Goal: Use online tool/utility: Utilize a website feature to perform a specific function

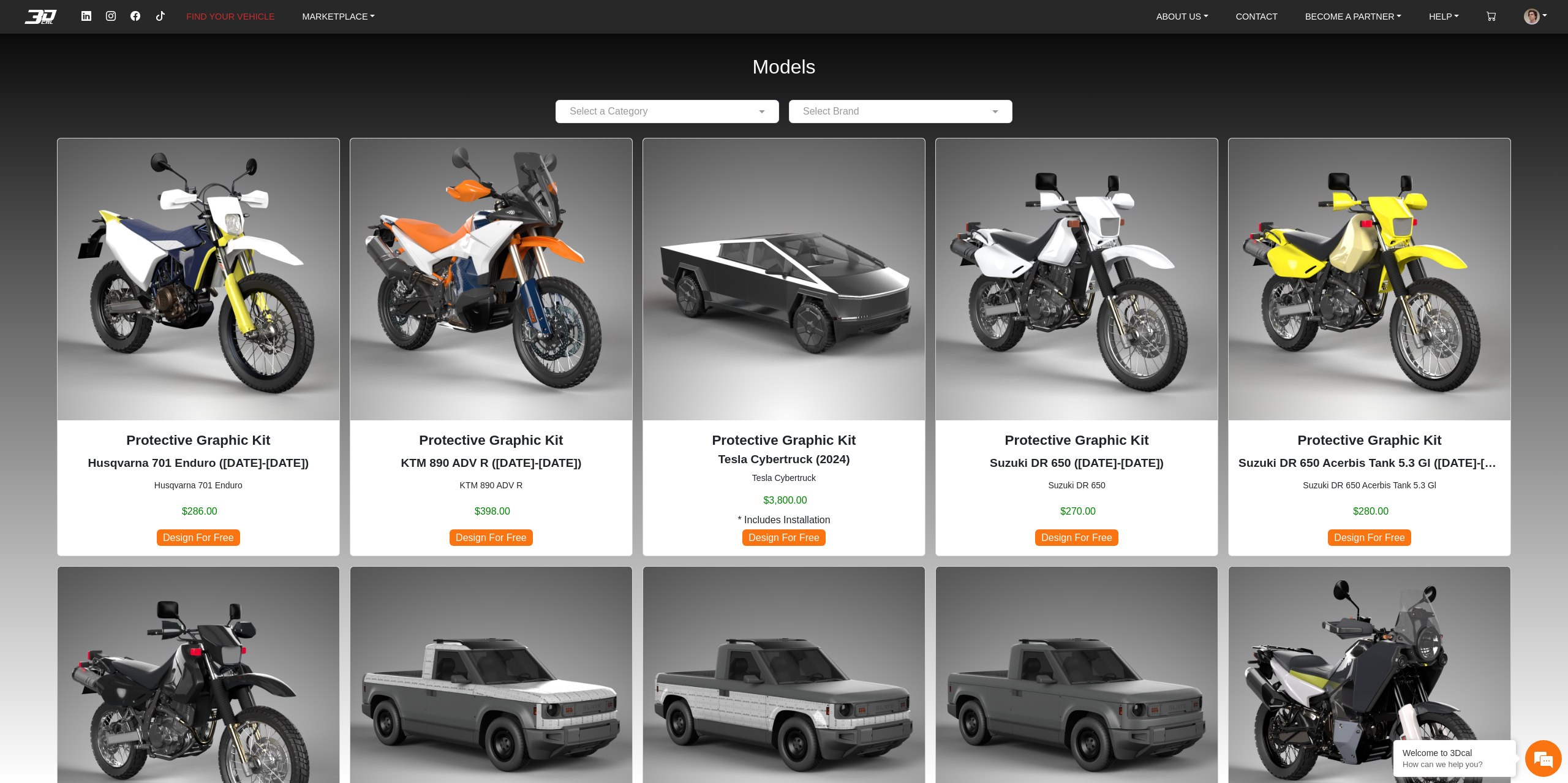
click at [1384, 312] on img at bounding box center [1369, 279] width 282 height 282
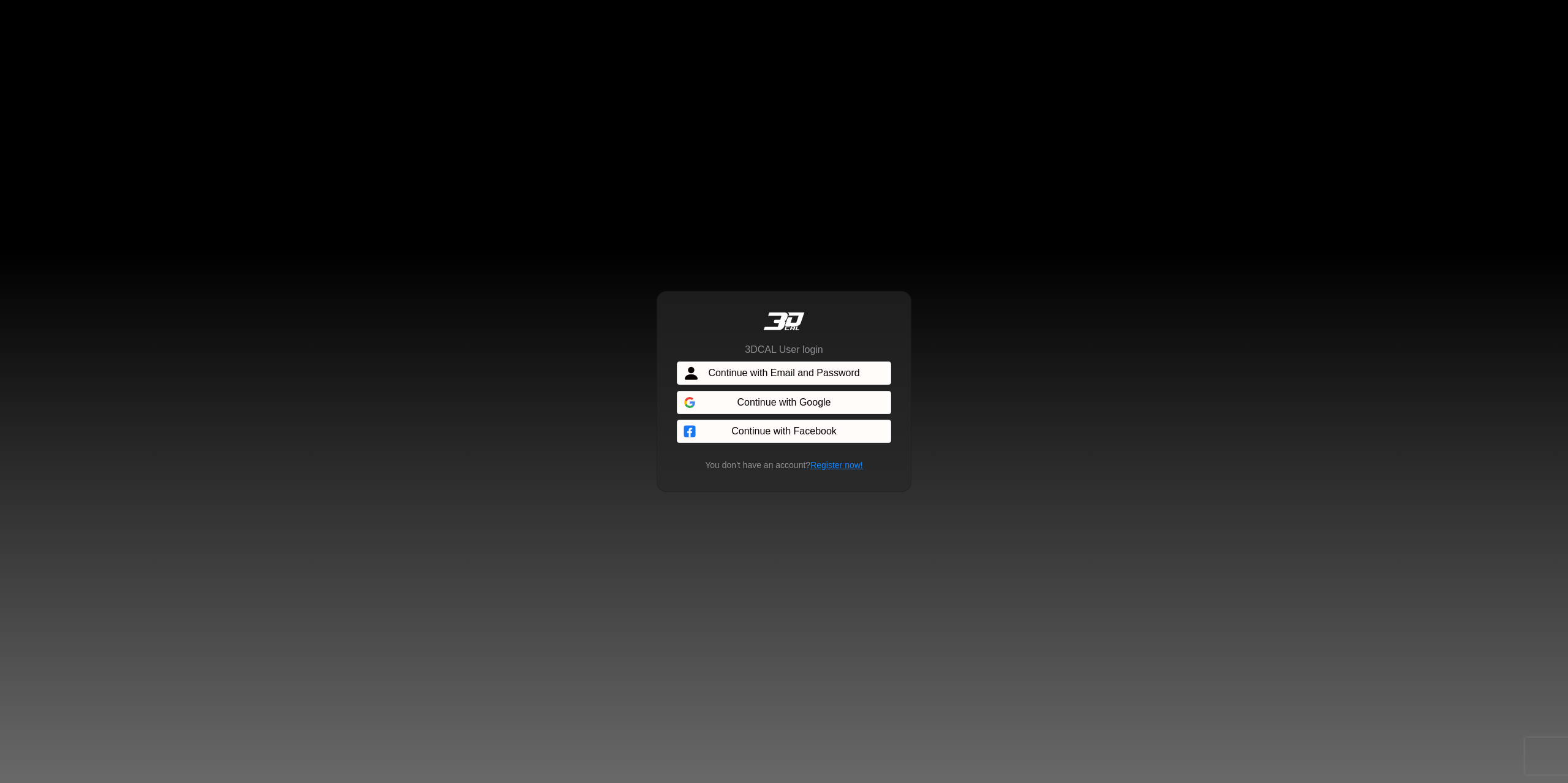
click at [816, 371] on span "Continue with Email and Password" at bounding box center [784, 373] width 151 height 15
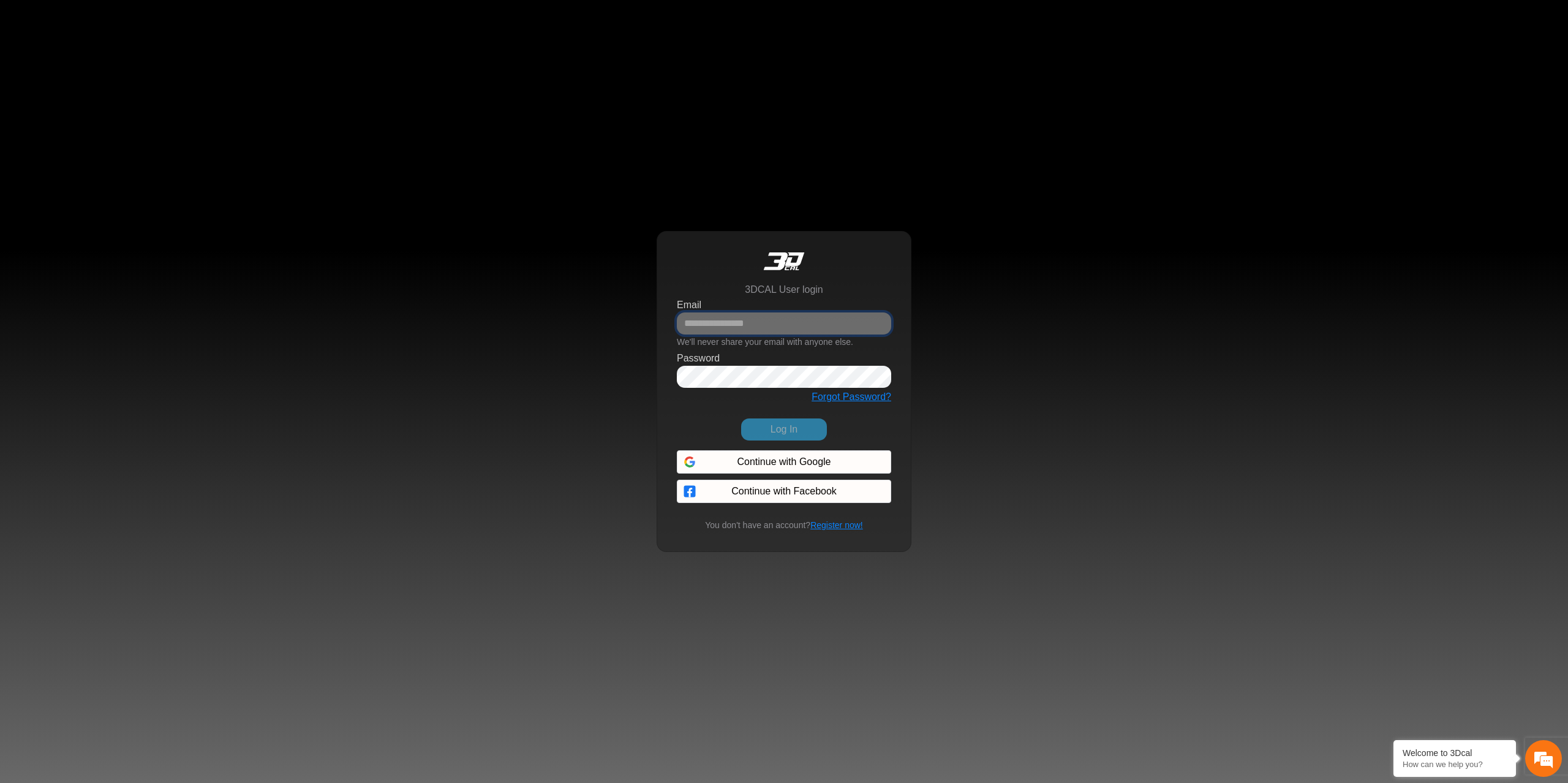
click at [763, 322] on input "Email" at bounding box center [784, 323] width 214 height 22
paste input "**********"
type input "**********"
click at [741, 418] on button "Log In" at bounding box center [784, 429] width 86 height 22
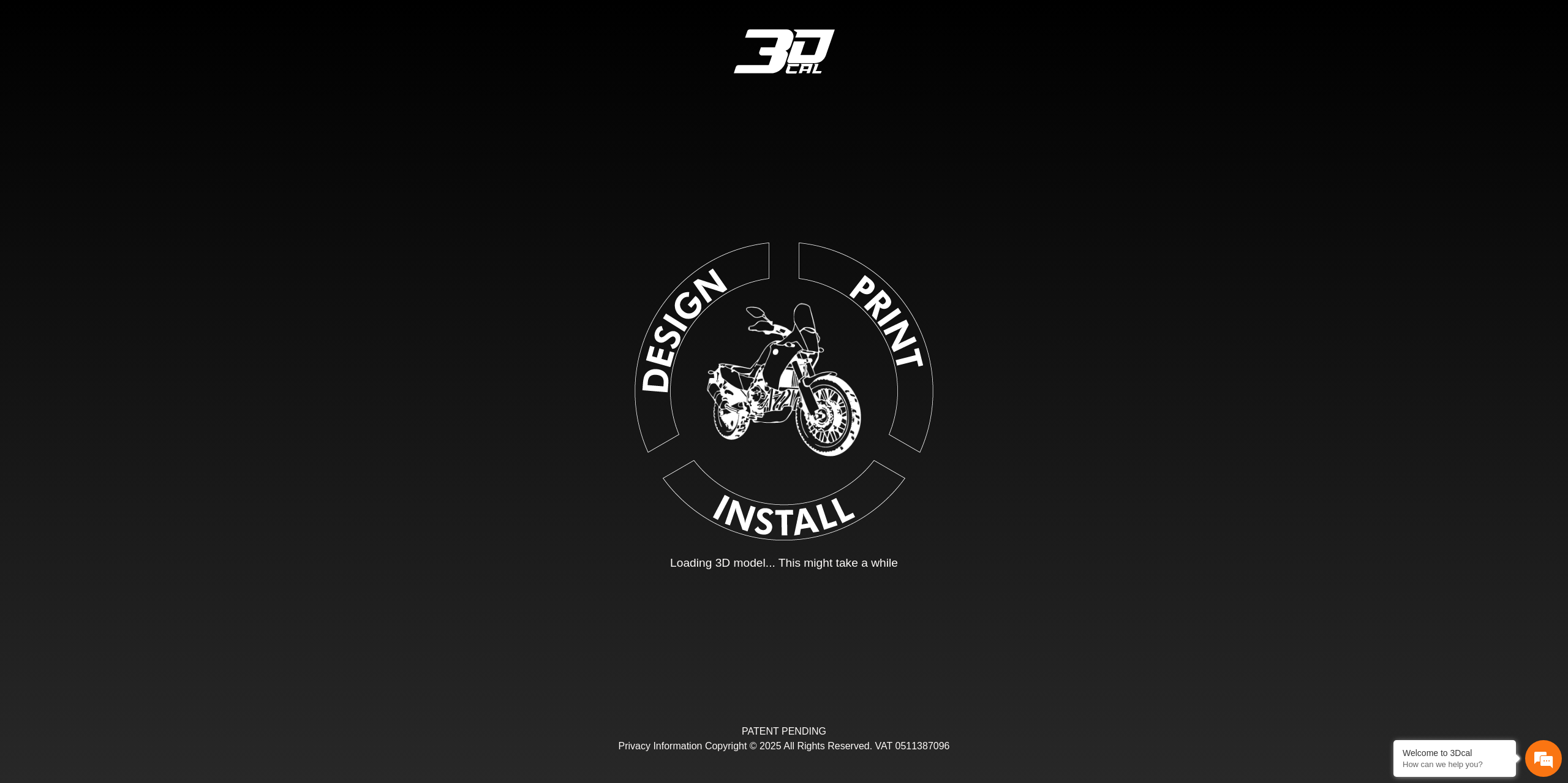
type input "*"
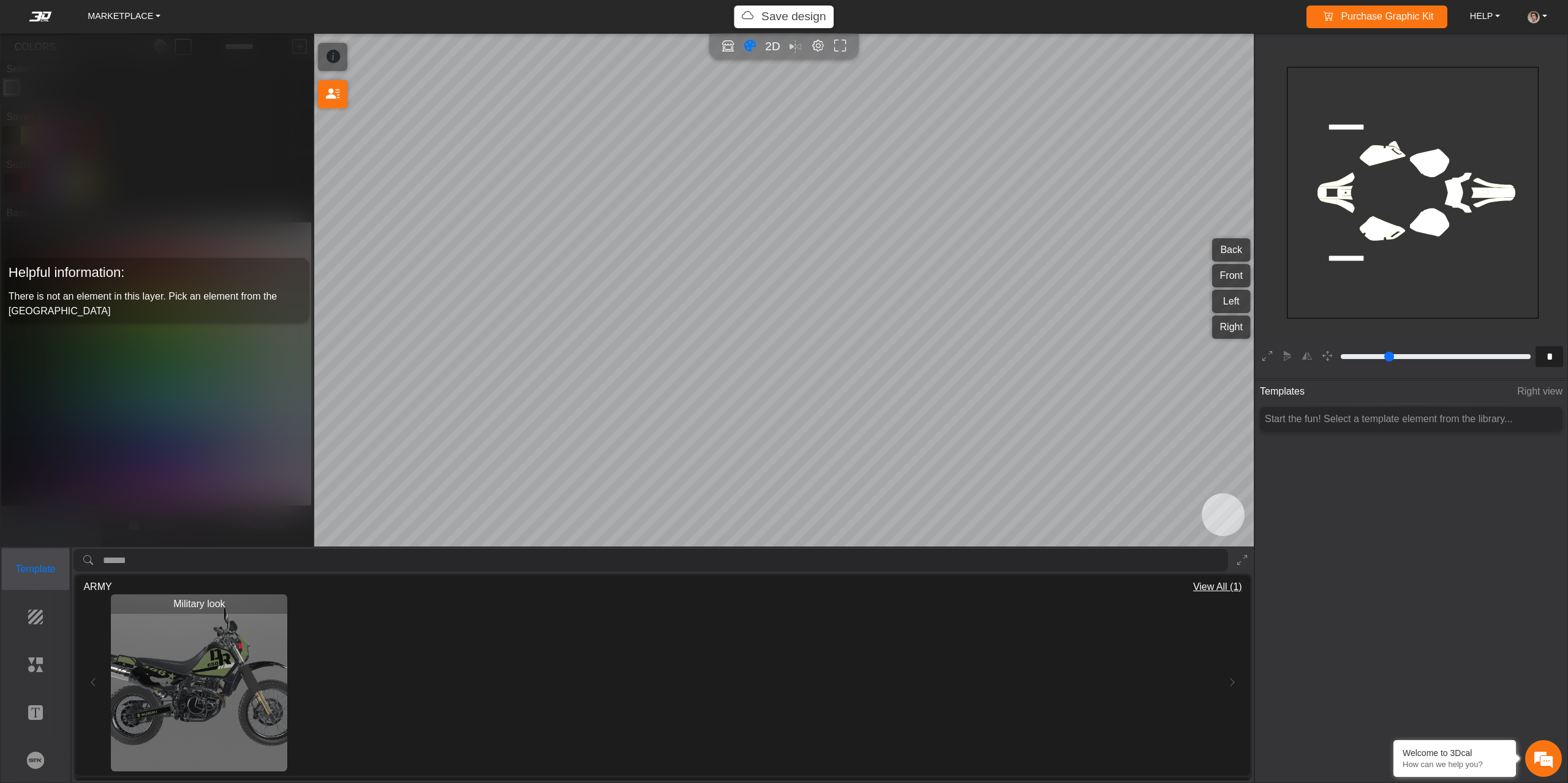
click at [33, 566] on p "Template" at bounding box center [36, 569] width 67 height 15
click at [49, 620] on p "Background" at bounding box center [36, 616] width 67 height 15
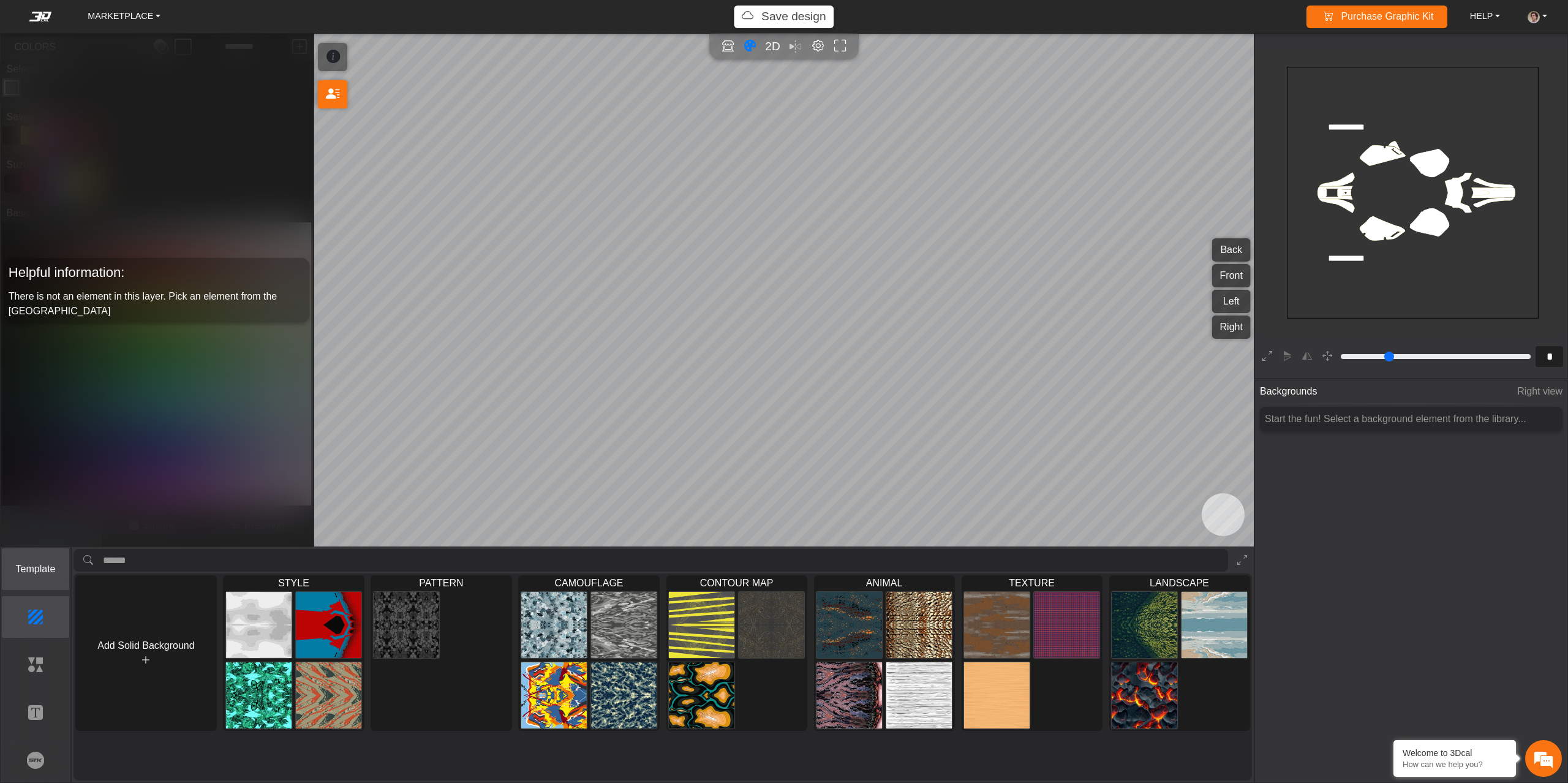
click at [49, 567] on p "Template" at bounding box center [36, 569] width 67 height 15
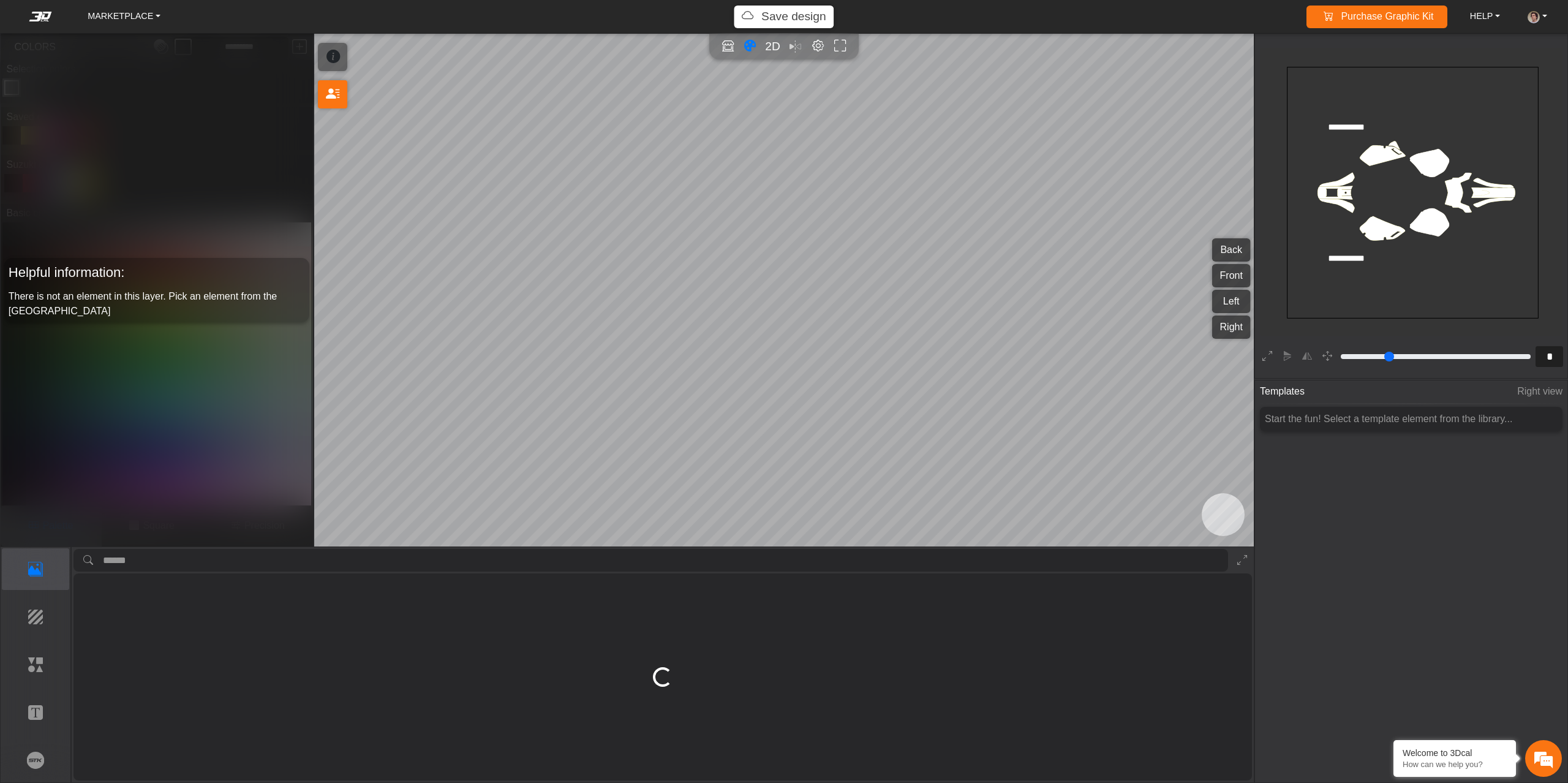
scroll to position [0, 0]
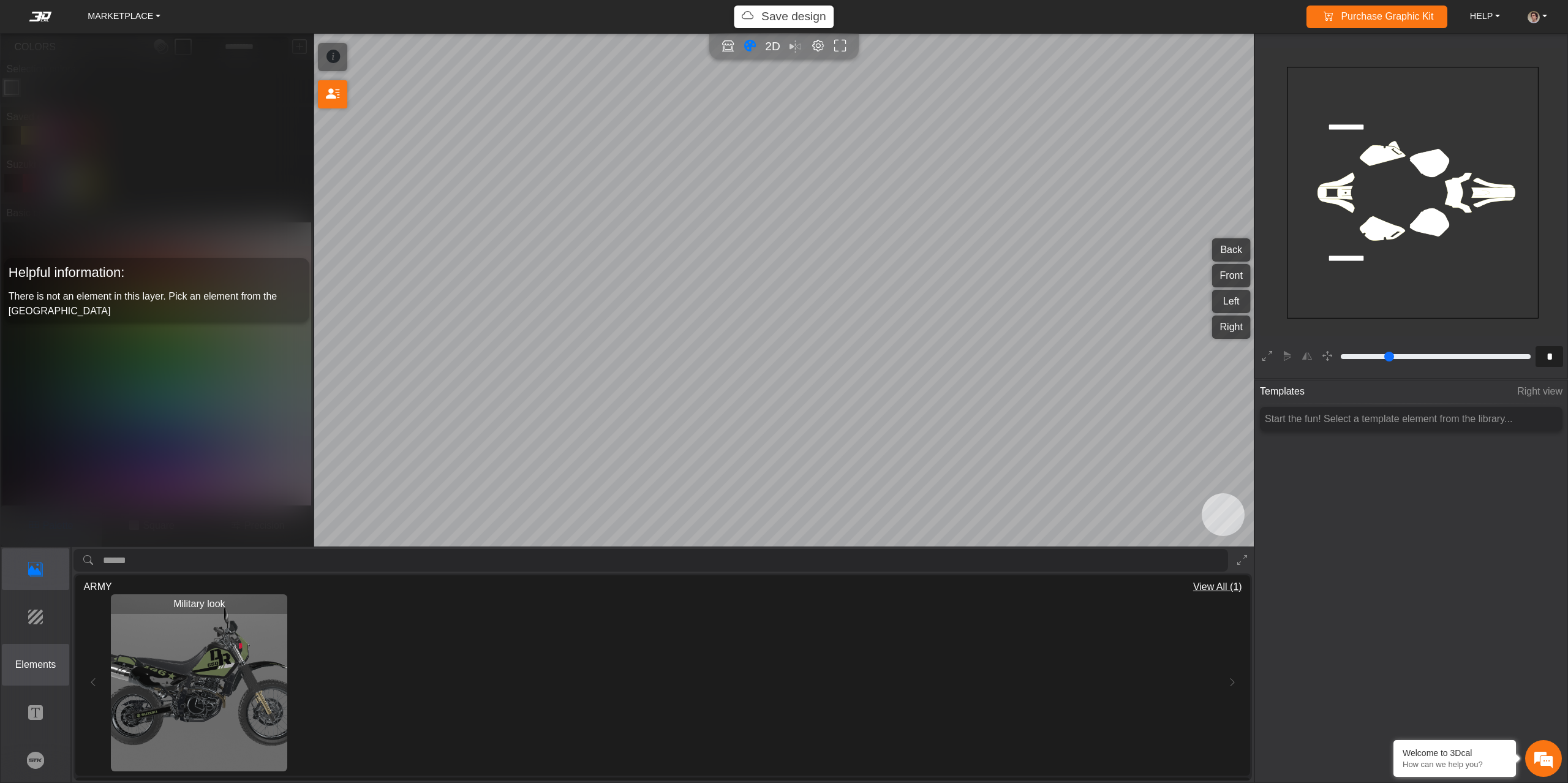
drag, startPoint x: 42, startPoint y: 672, endPoint x: 60, endPoint y: 669, distance: 18.2
click at [42, 671] on button "Elements" at bounding box center [36, 665] width 68 height 42
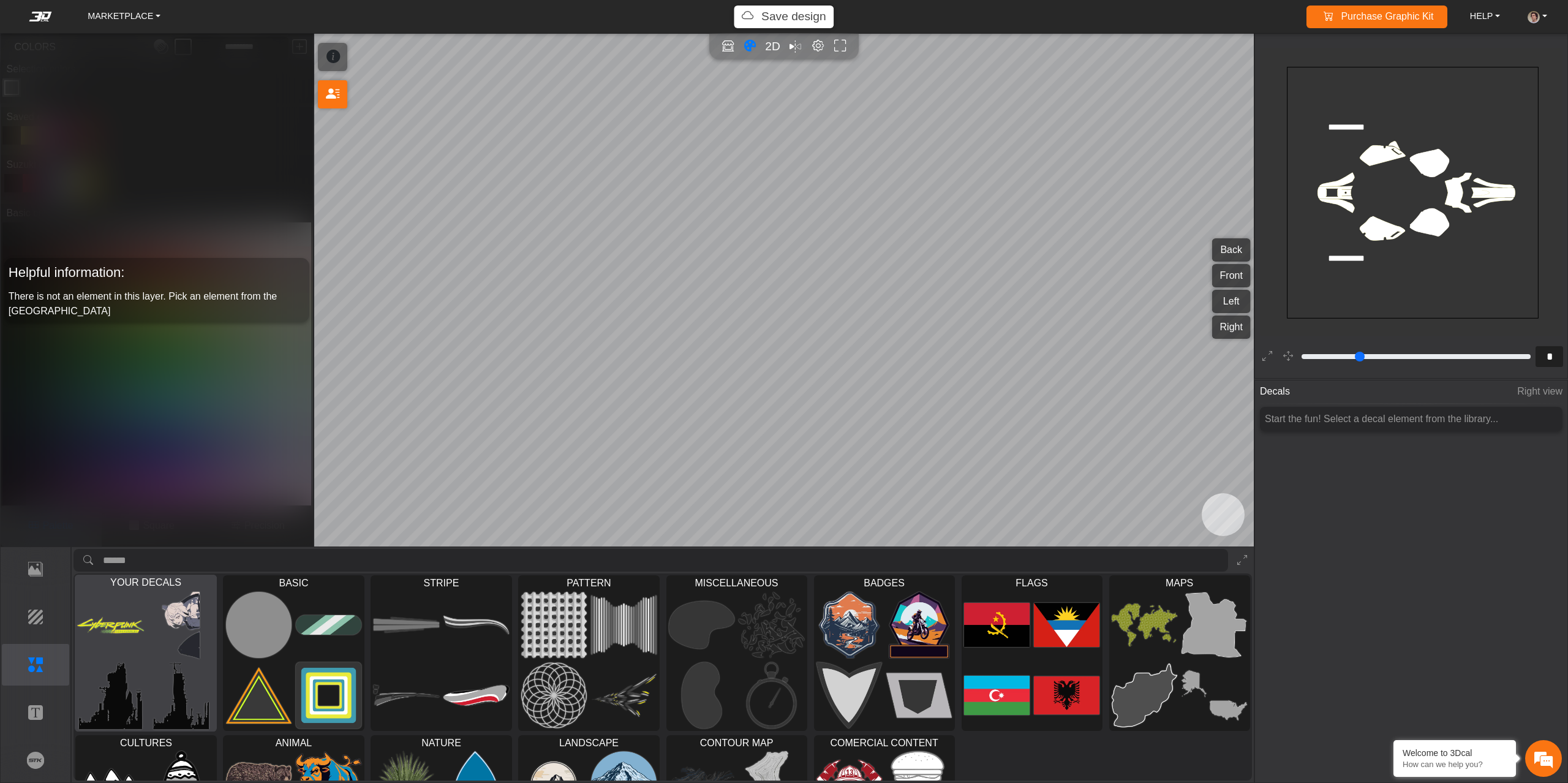
click at [171, 628] on img at bounding box center [182, 625] width 67 height 67
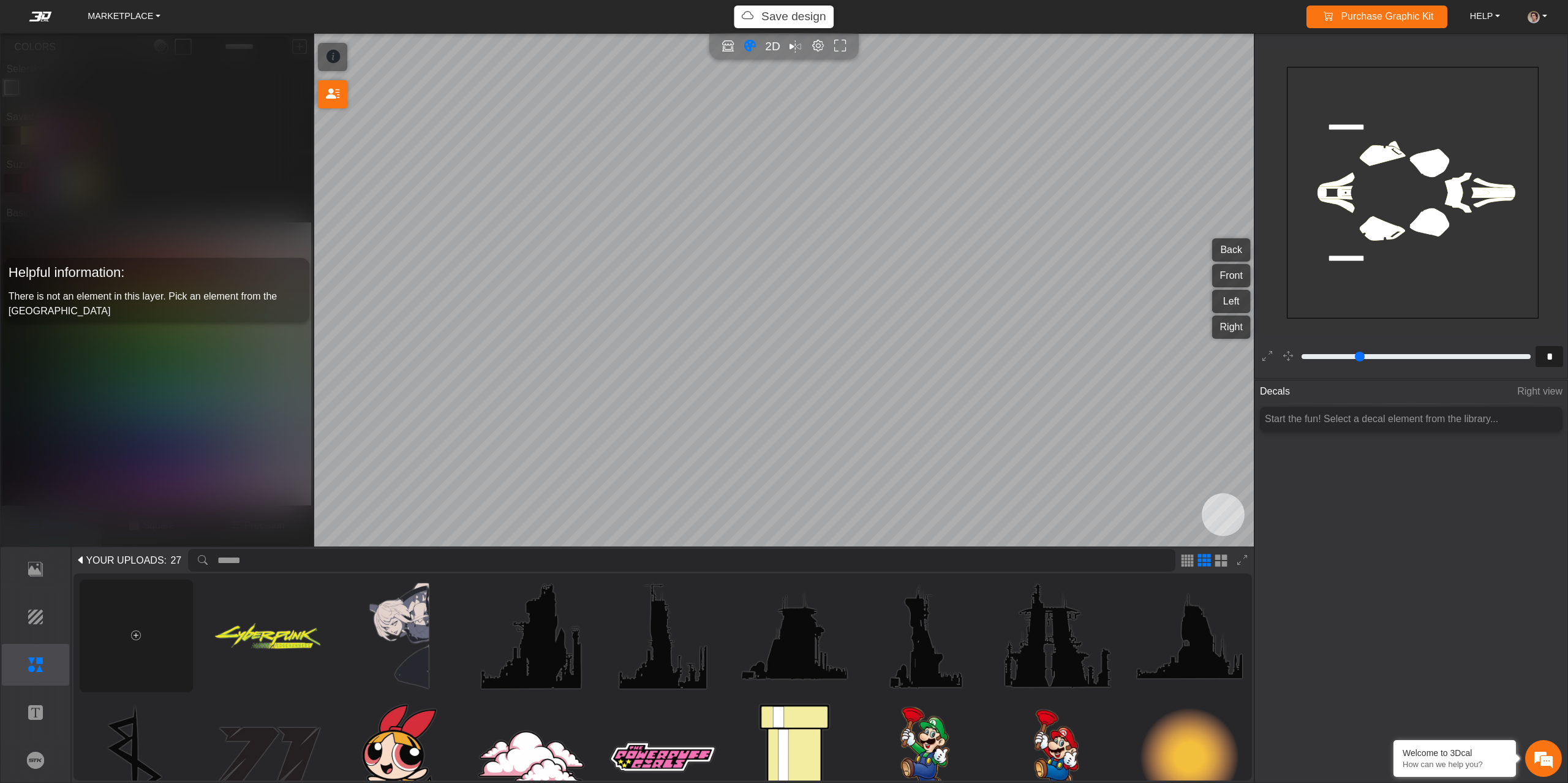
click at [151, 624] on div at bounding box center [136, 636] width 114 height 114
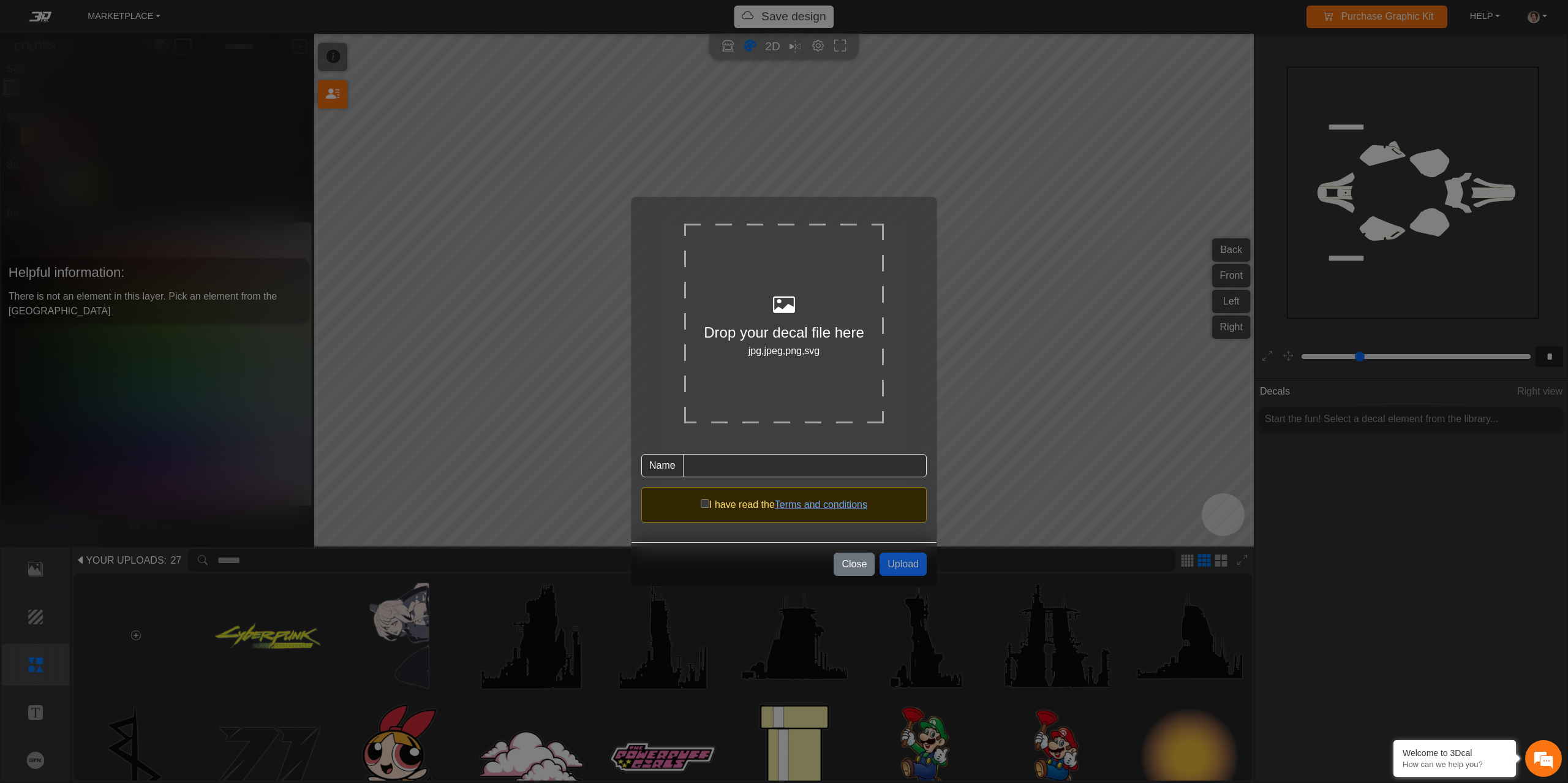
click at [178, 641] on div "Drop your decal file here jpg,jpeg,png,svg Name Asset name is required I have r…" at bounding box center [784, 392] width 1568 height 783
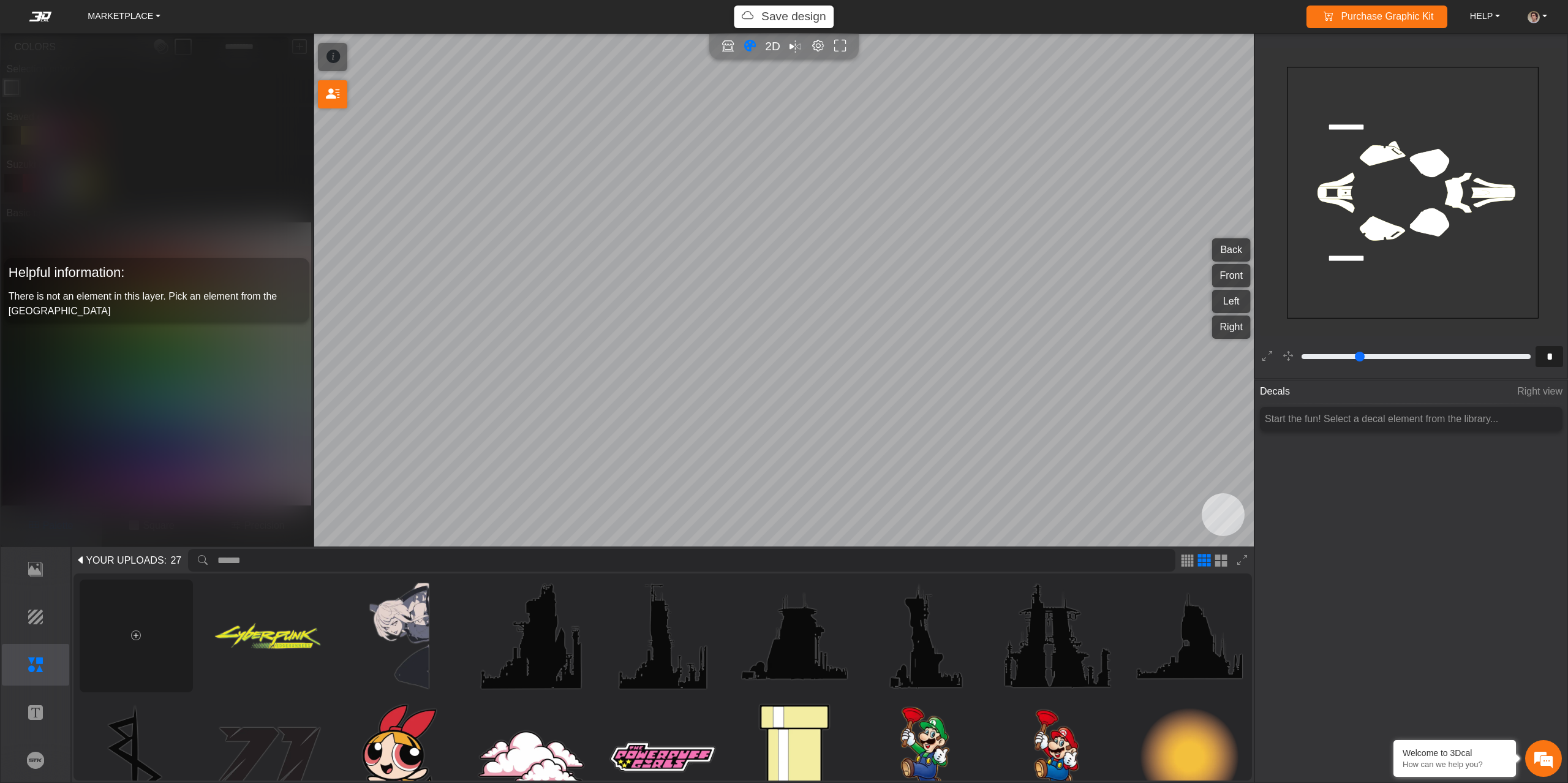
click at [154, 624] on div at bounding box center [136, 636] width 114 height 114
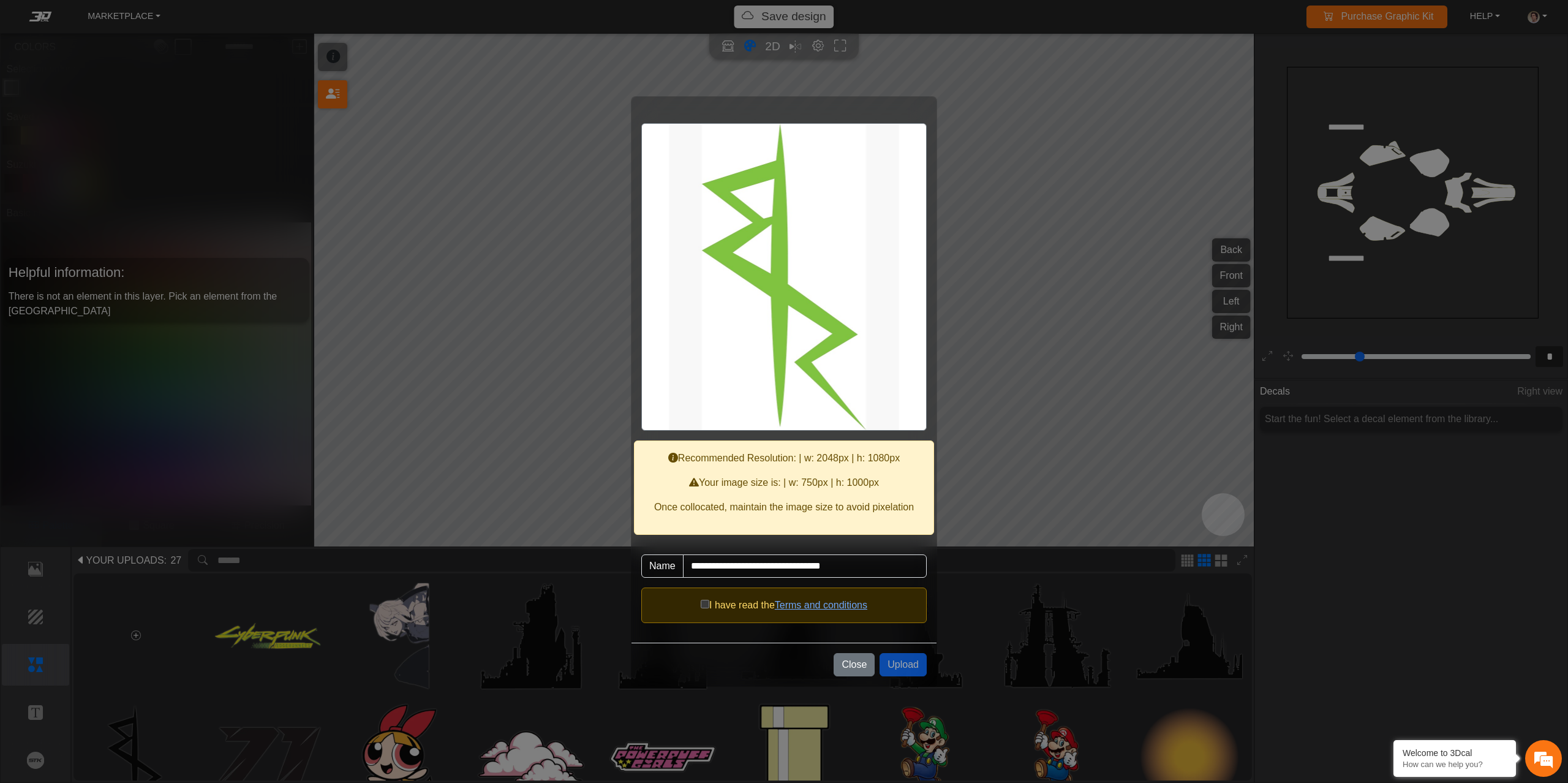
click at [709, 604] on span "I have read the" at bounding box center [742, 605] width 65 height 10
click at [914, 666] on button "Upload" at bounding box center [902, 664] width 47 height 23
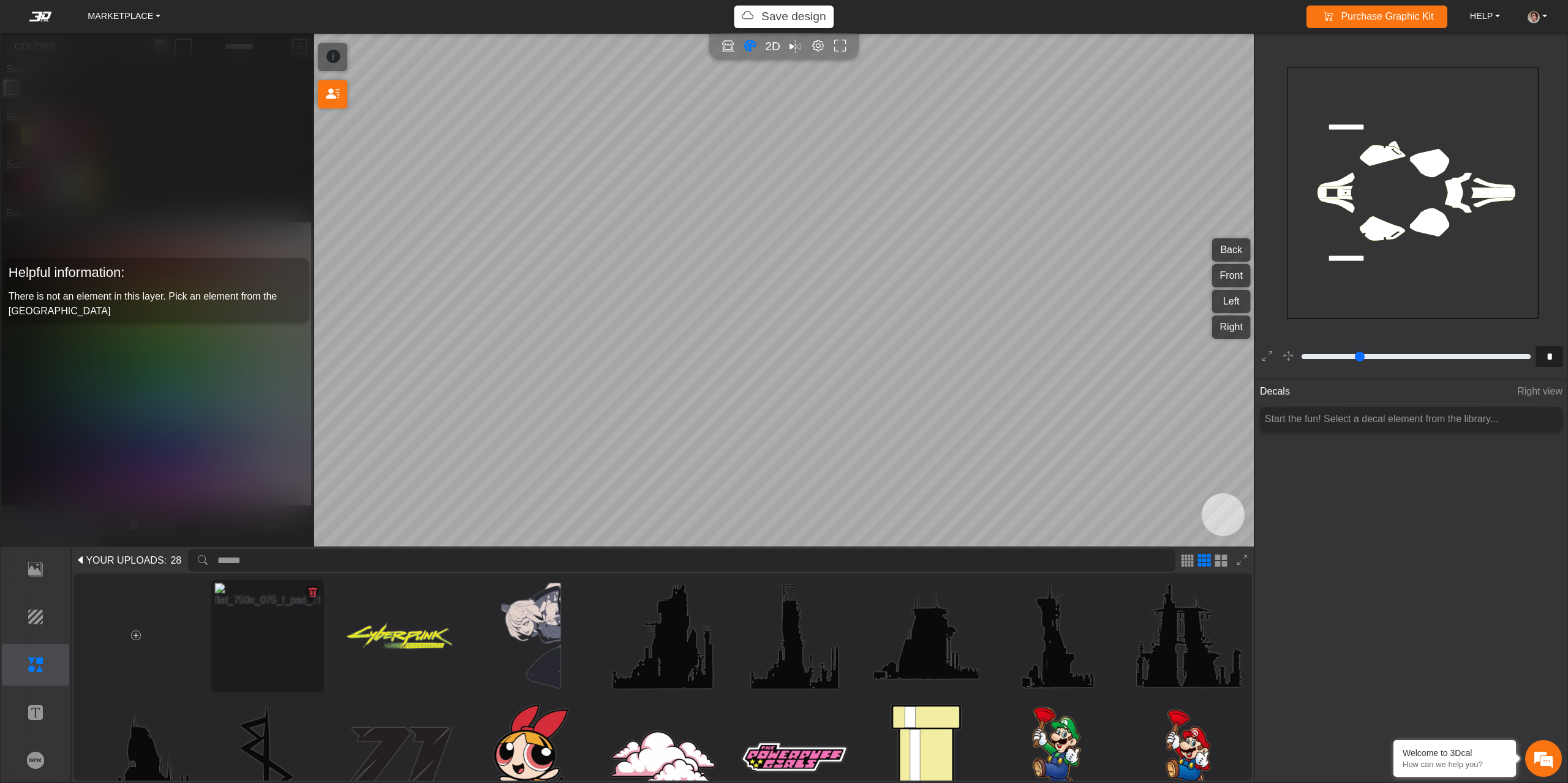
click at [312, 590] on icon at bounding box center [312, 592] width 10 height 10
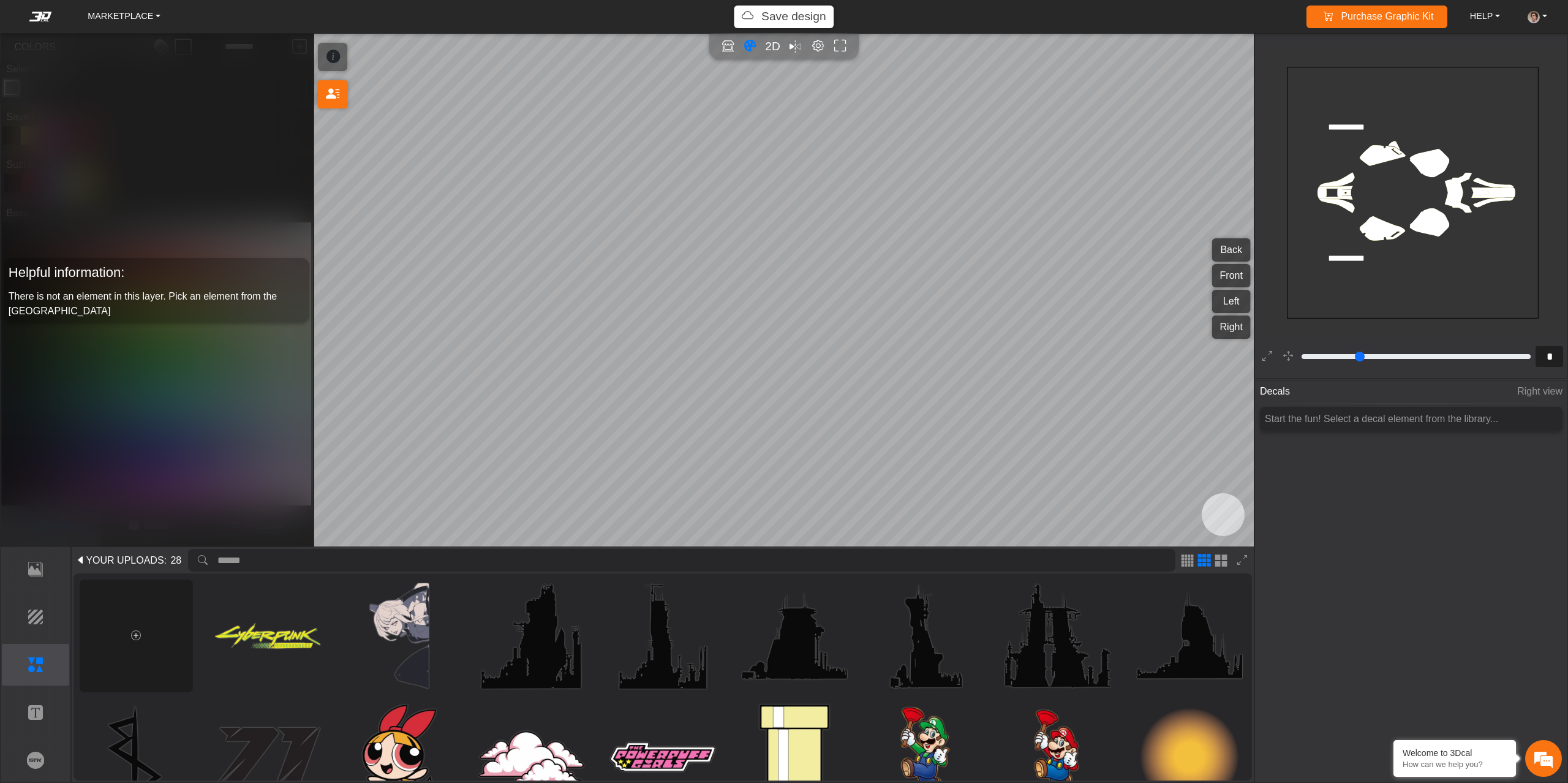
click at [115, 635] on div at bounding box center [136, 636] width 114 height 114
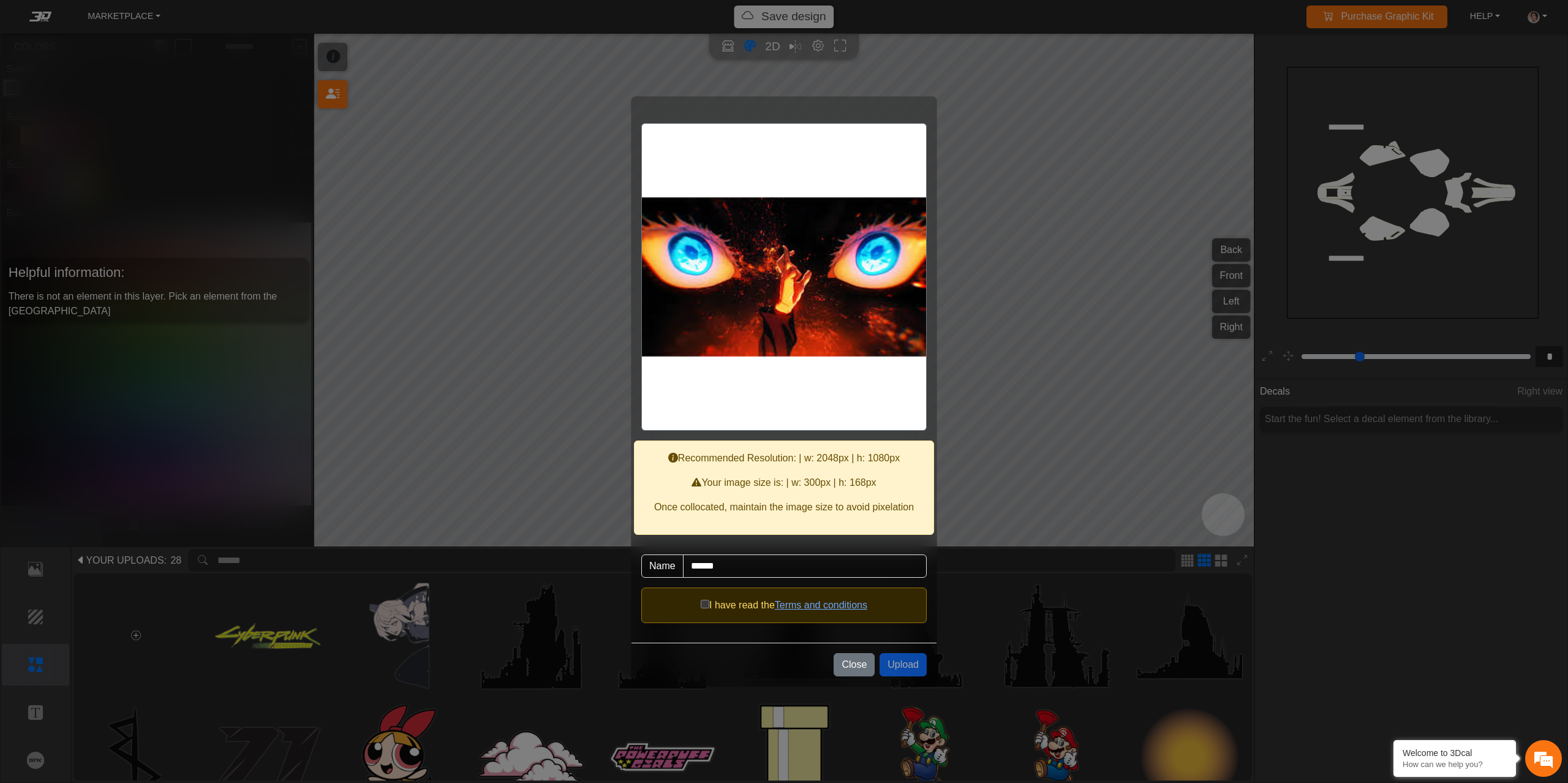
click at [694, 608] on div "I have read the Terms and conditions" at bounding box center [784, 605] width 286 height 35
click at [905, 666] on button "Upload" at bounding box center [902, 664] width 47 height 23
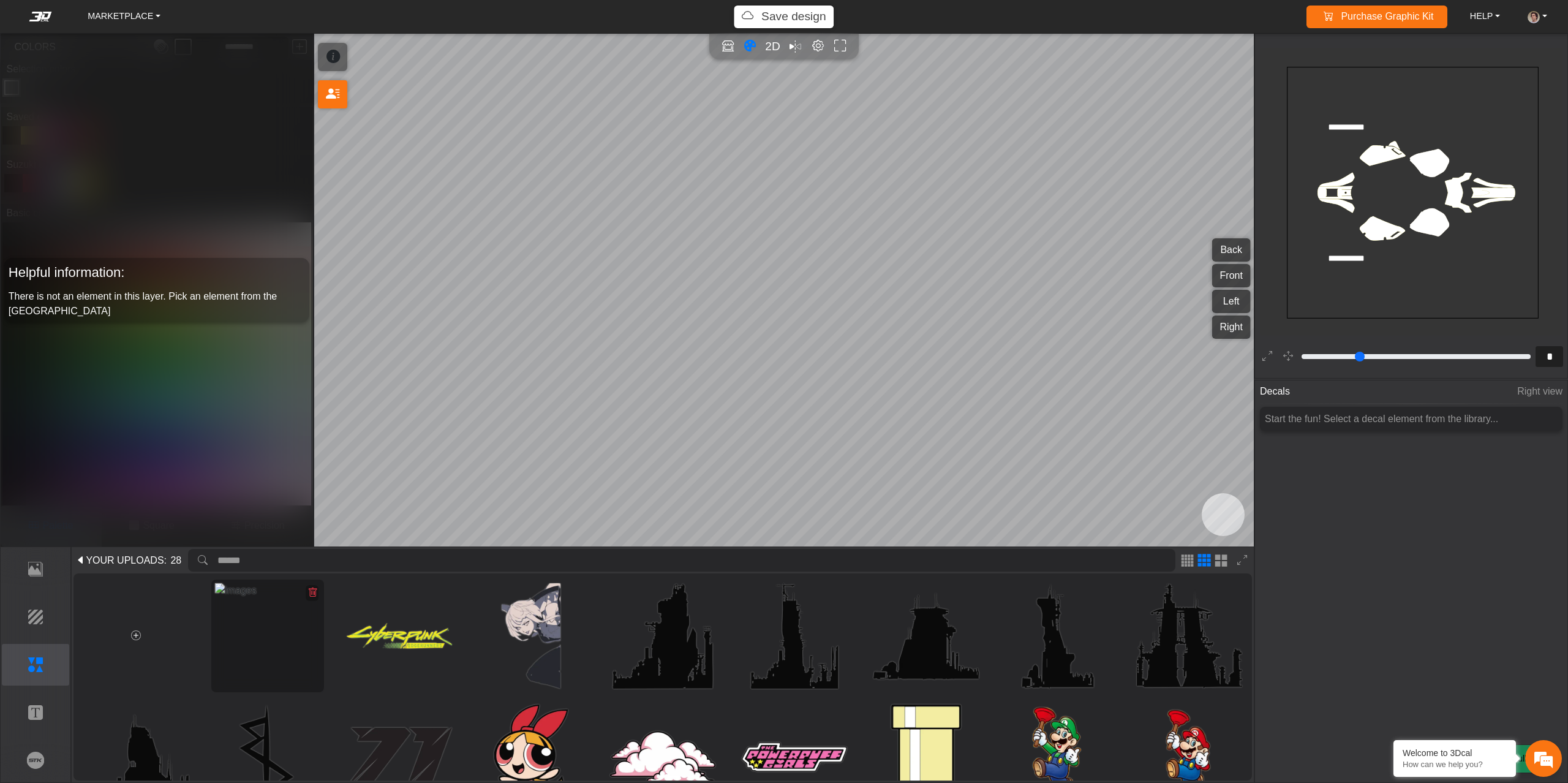
click at [309, 595] on icon at bounding box center [312, 592] width 10 height 10
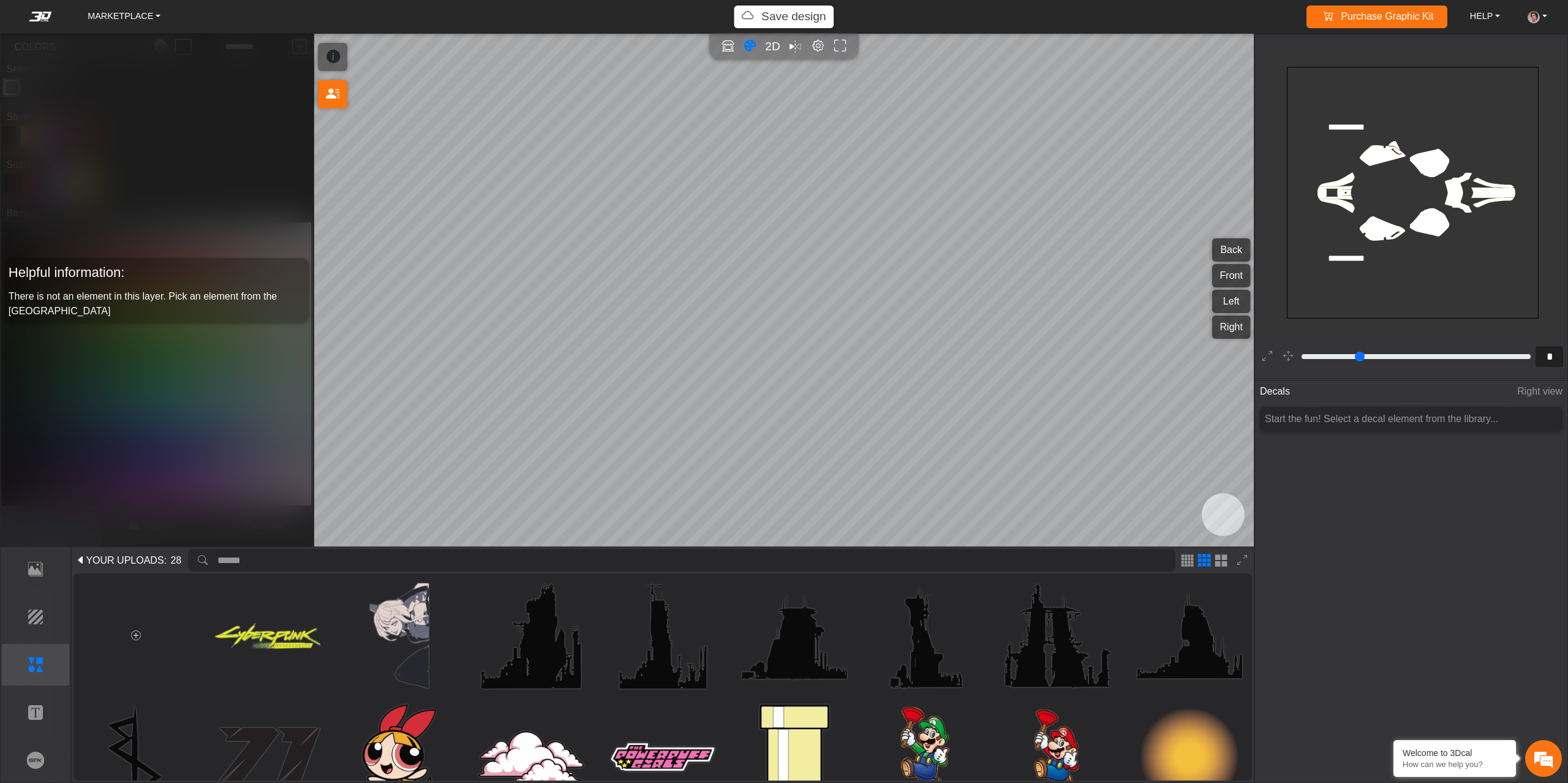
click at [161, 633] on div at bounding box center [136, 636] width 114 height 114
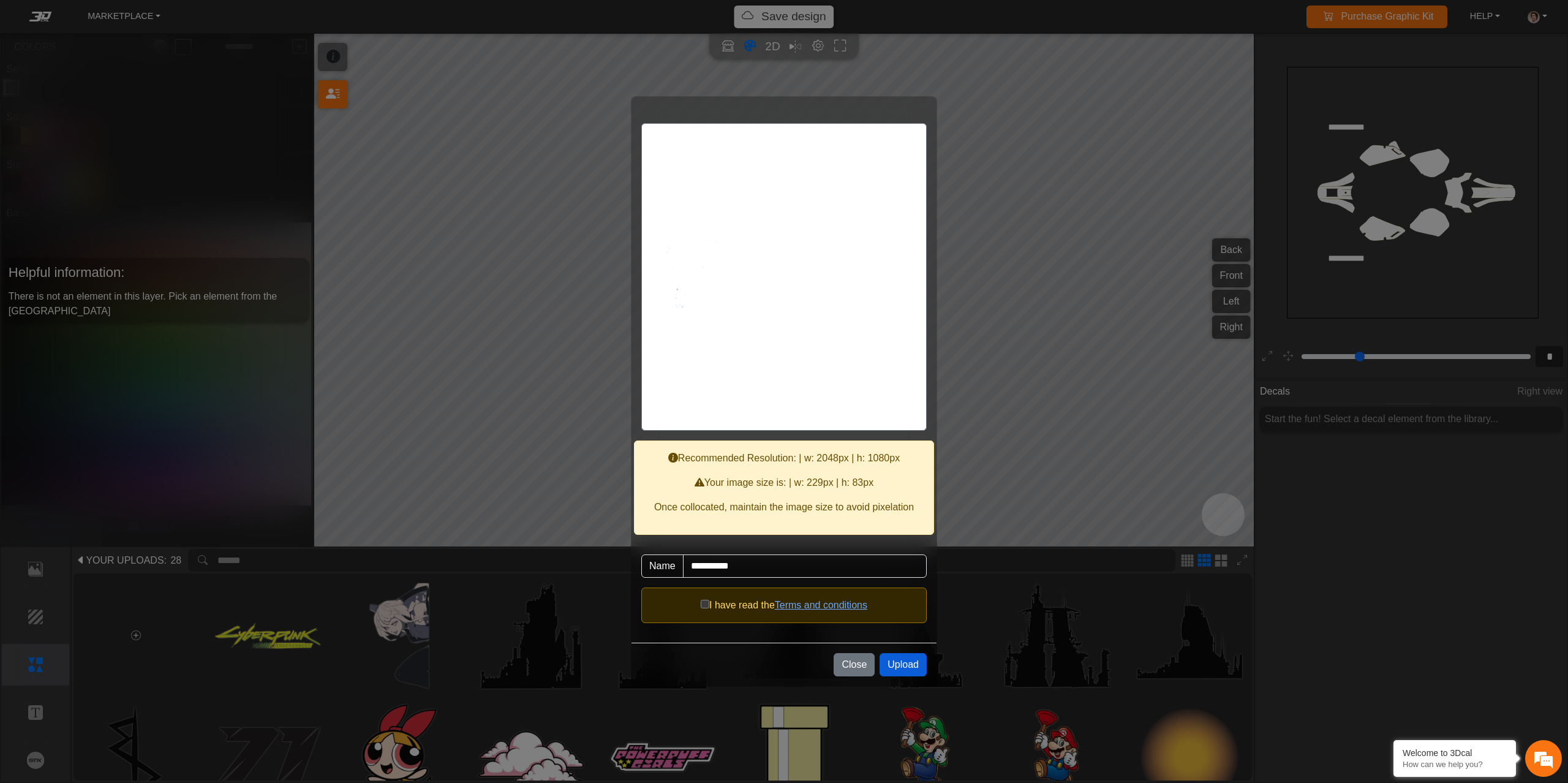
click at [902, 666] on button "Upload" at bounding box center [902, 664] width 47 height 23
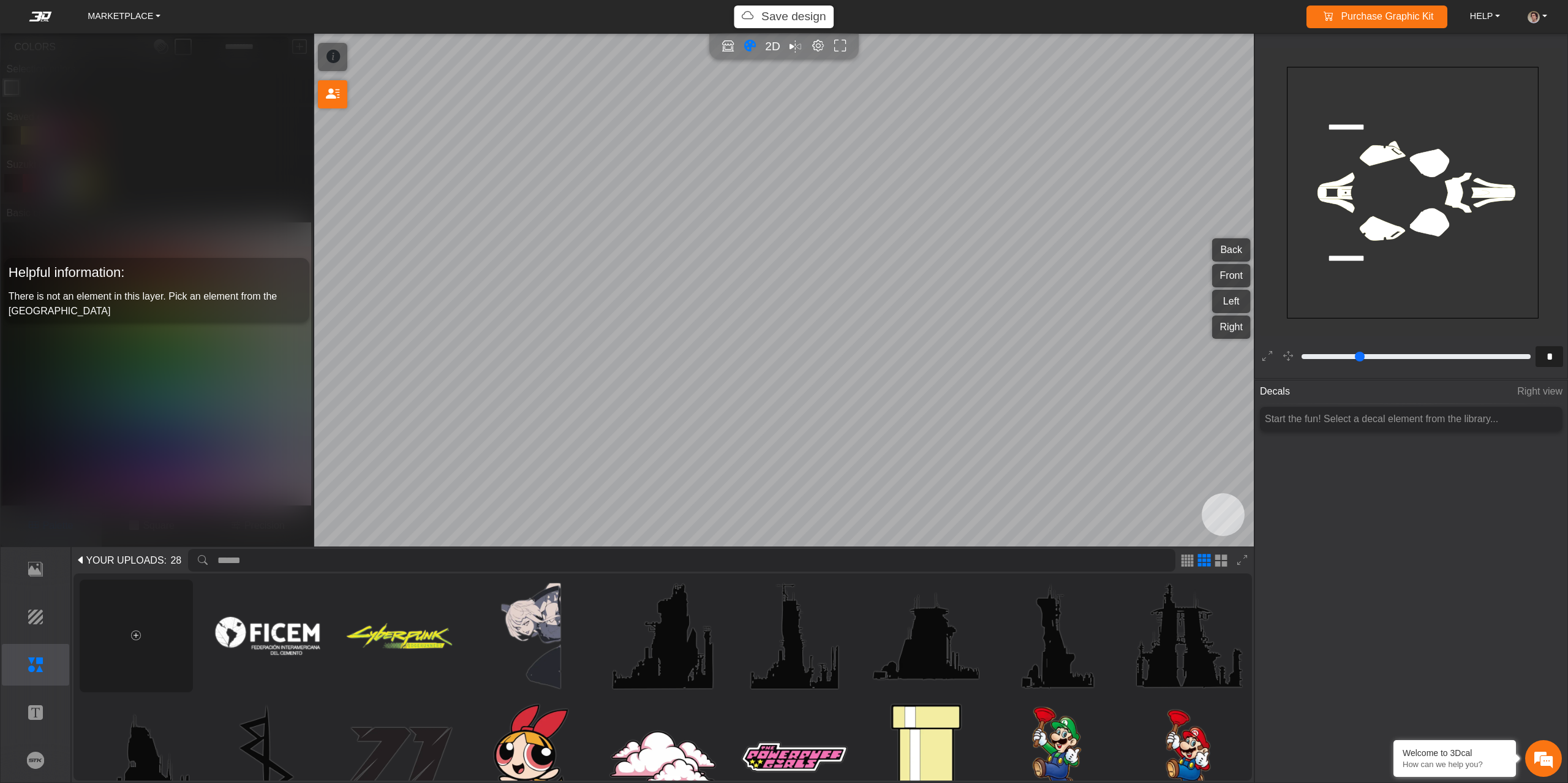
click at [137, 642] on span at bounding box center [135, 635] width 10 height 15
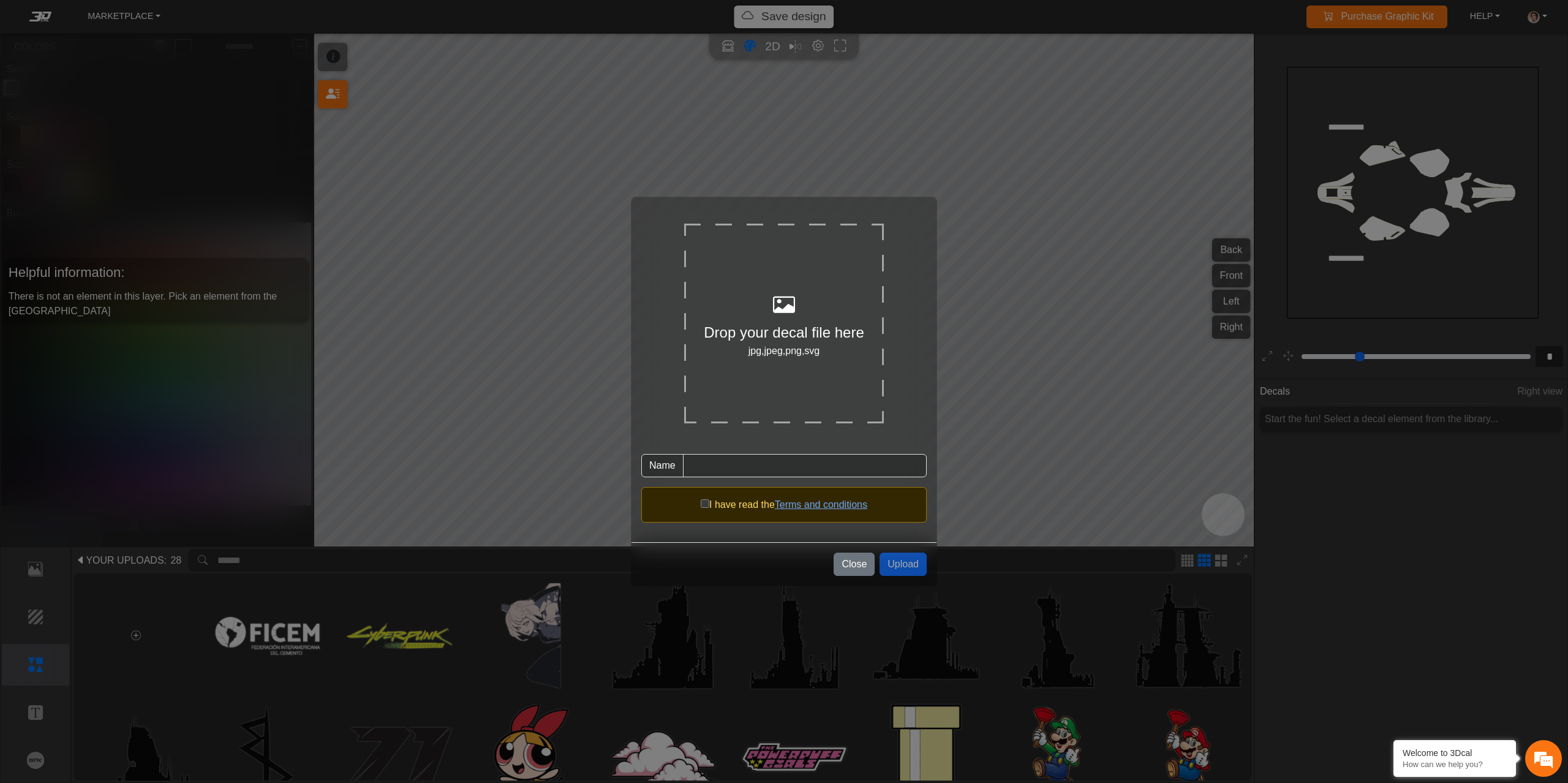
type input "********"
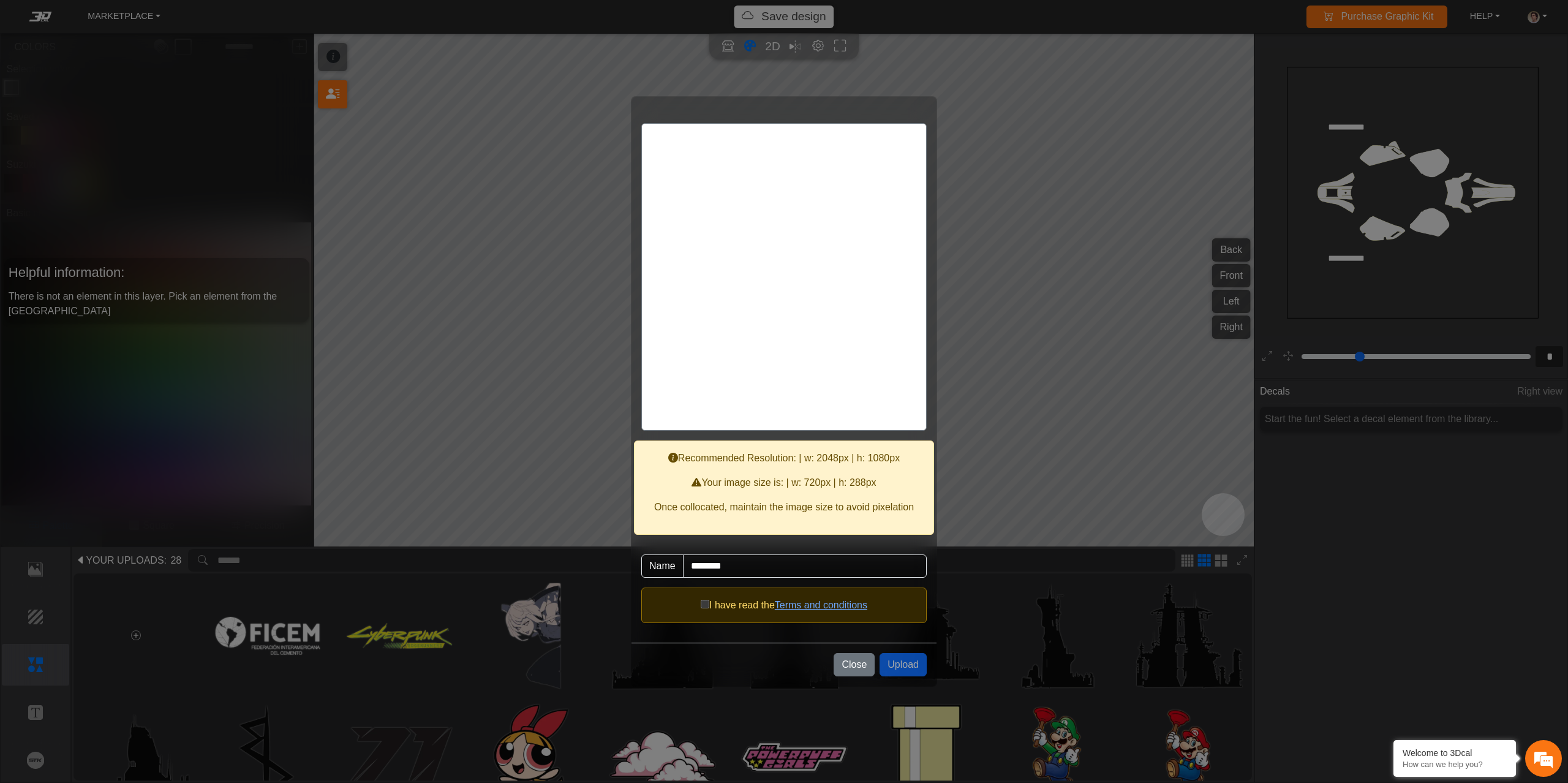
click at [710, 606] on span "I have read the" at bounding box center [742, 605] width 65 height 10
click at [903, 665] on button "Upload" at bounding box center [902, 664] width 47 height 23
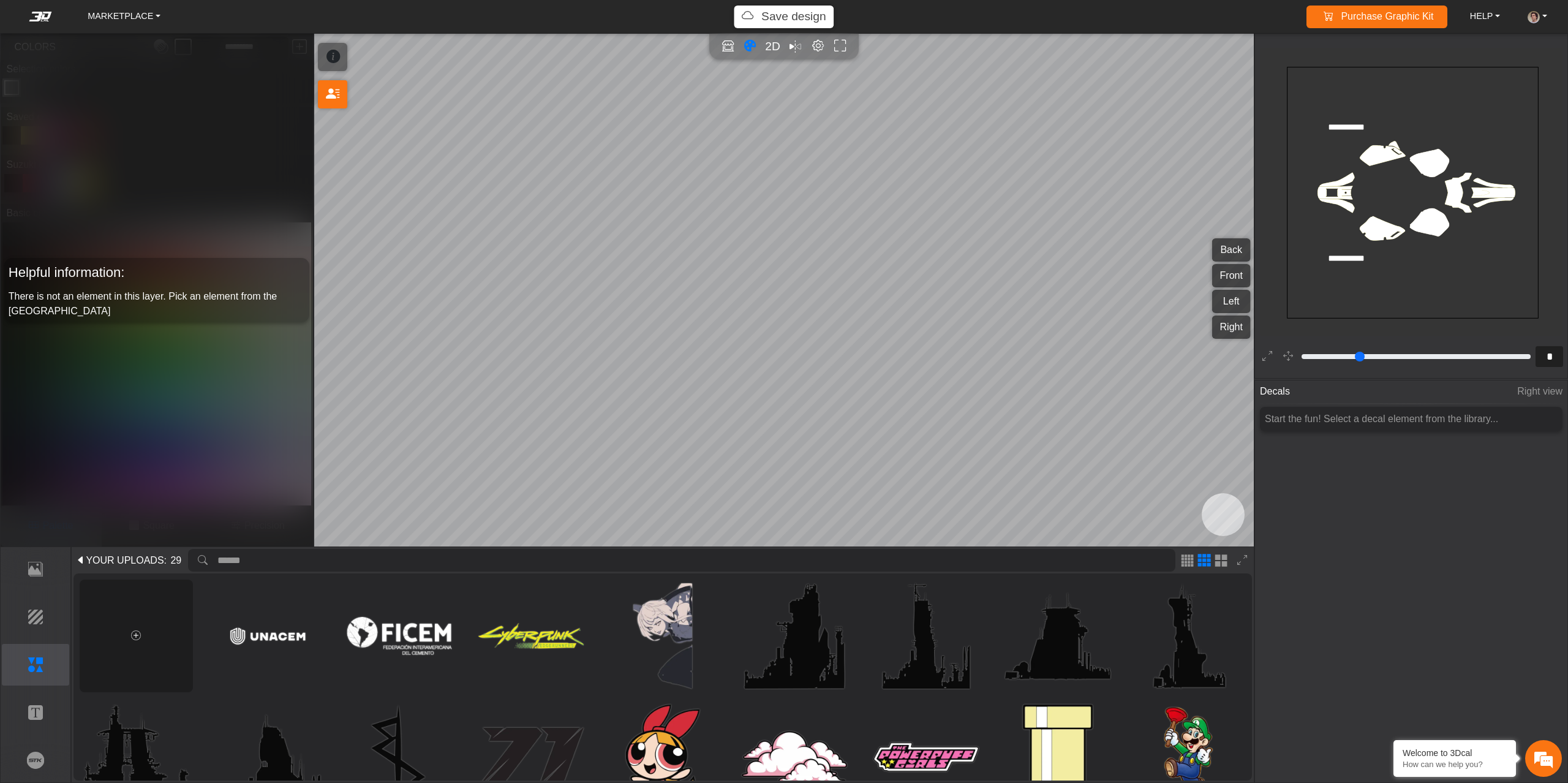
click at [136, 640] on icon at bounding box center [135, 635] width 10 height 10
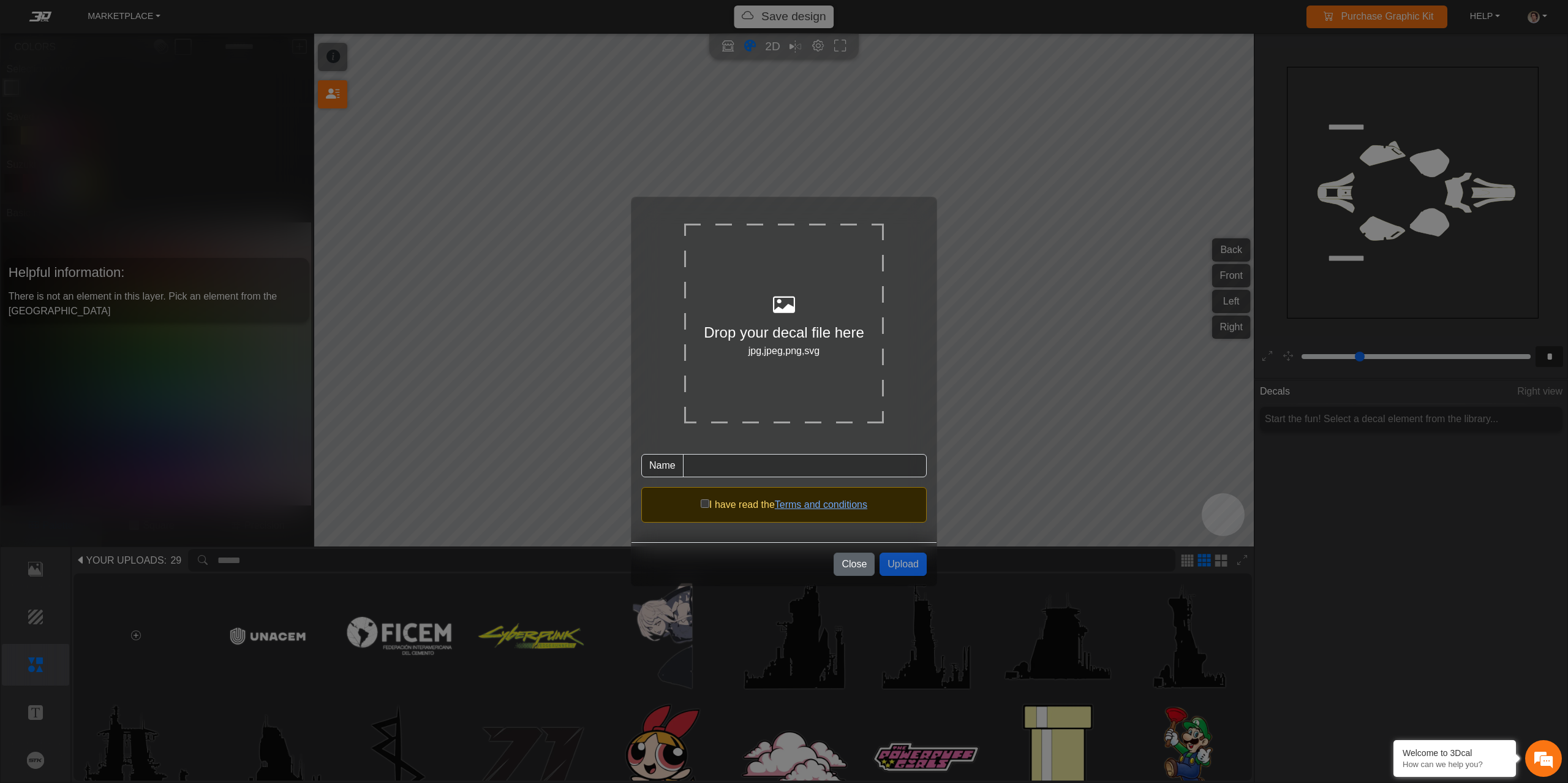
click at [839, 569] on button "Close" at bounding box center [854, 564] width 41 height 23
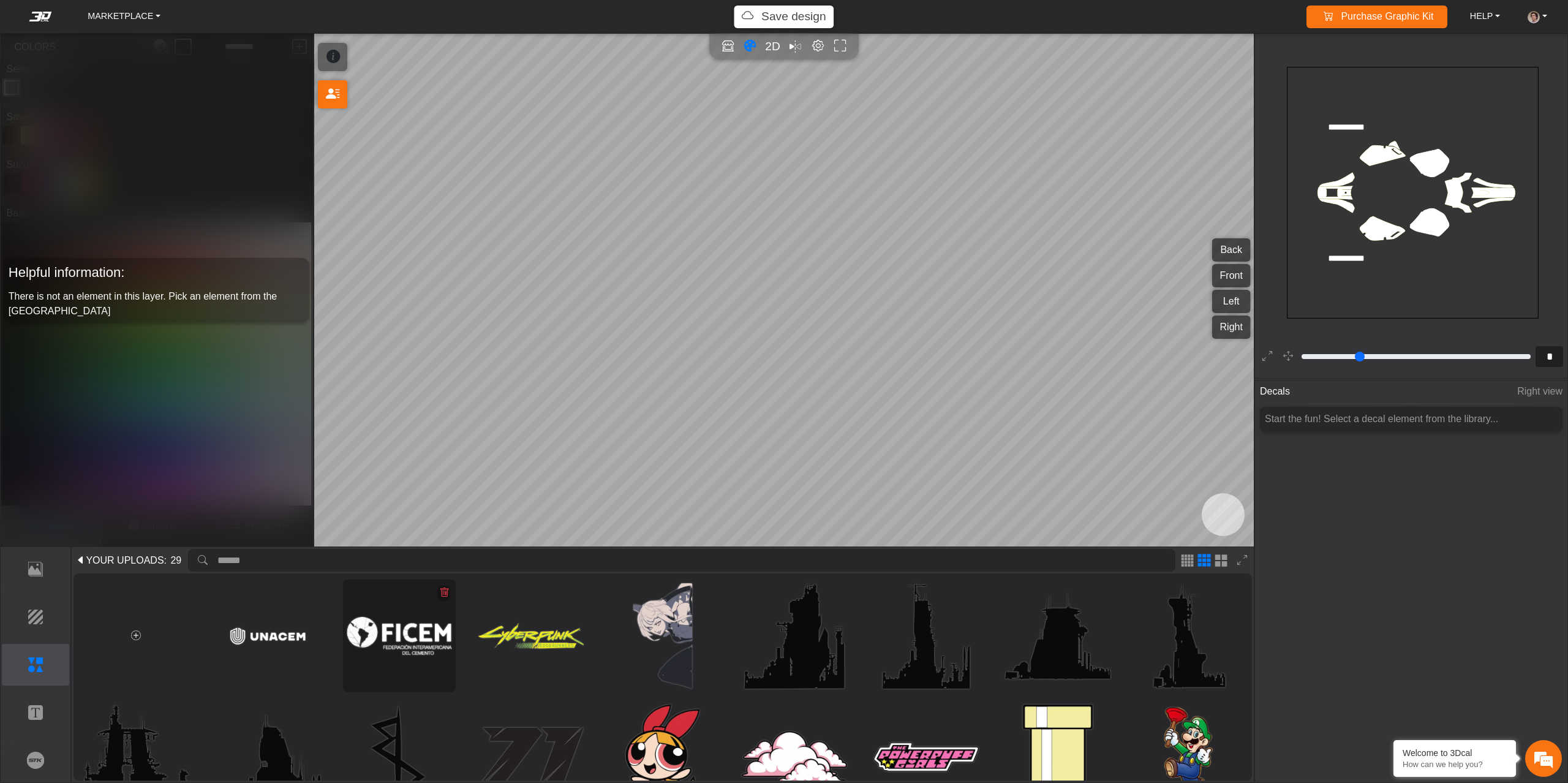
type input "**"
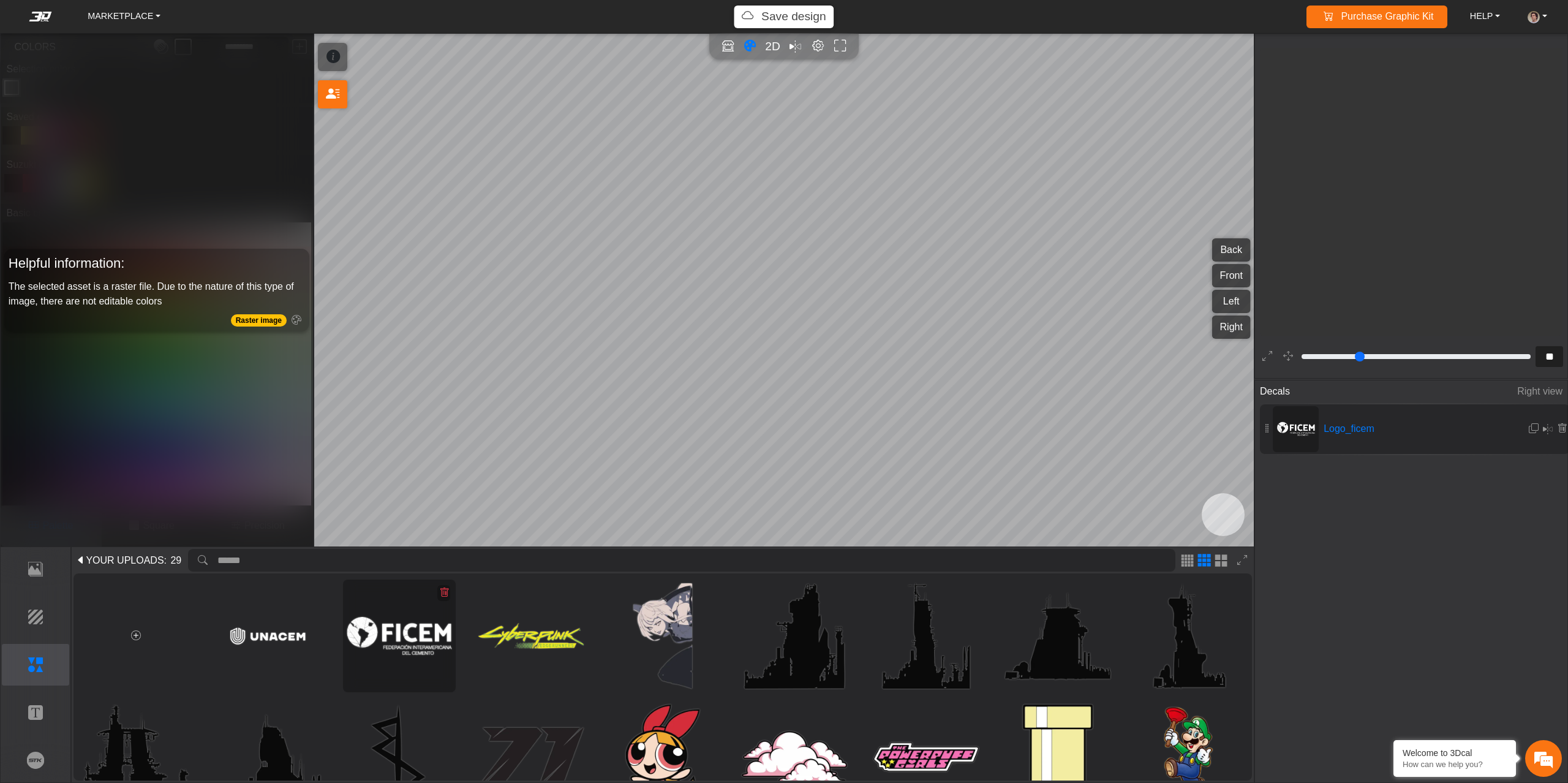
type input "****"
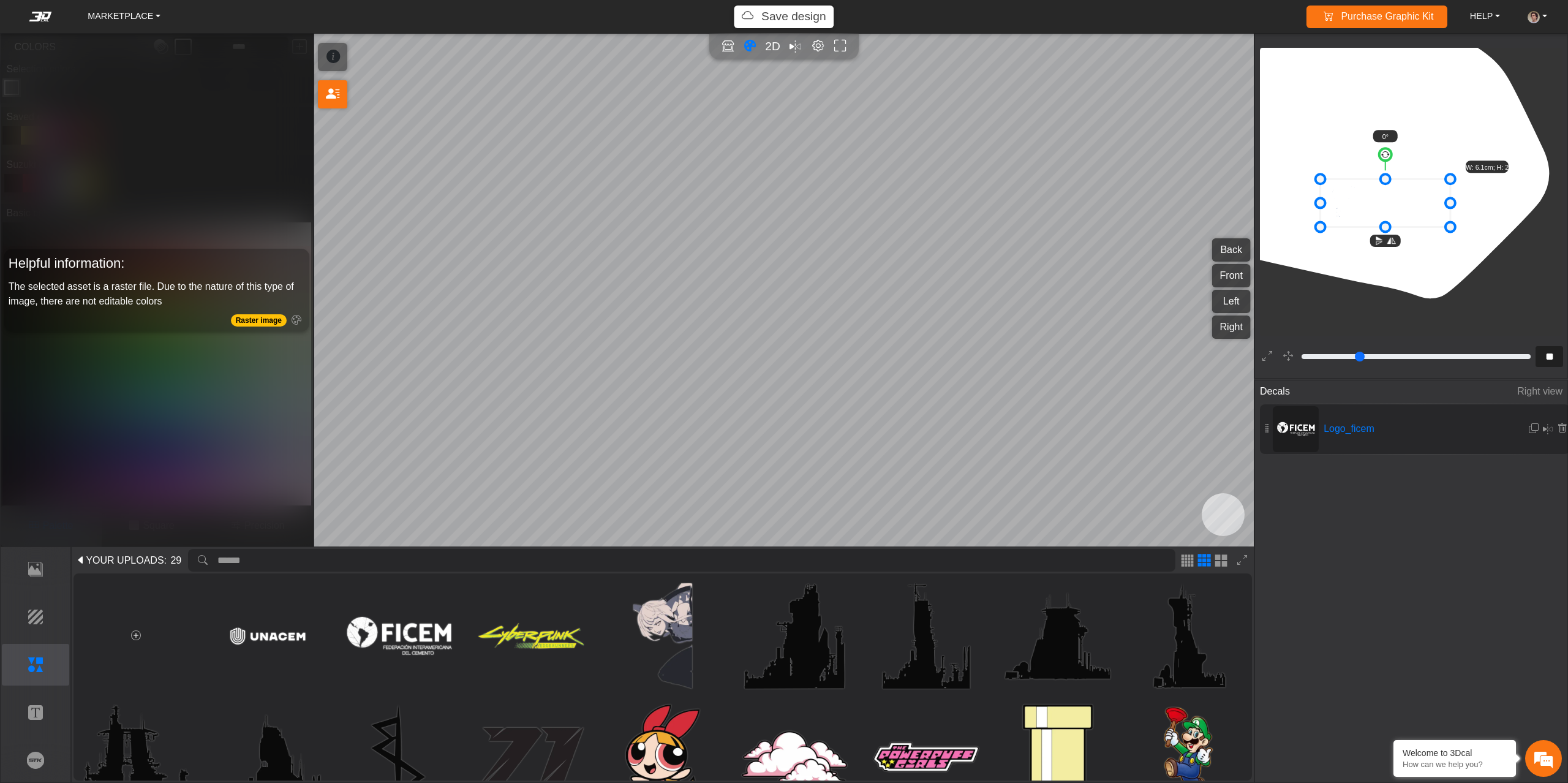
drag, startPoint x: 1376, startPoint y: 207, endPoint x: 1321, endPoint y: 278, distance: 89.8
drag, startPoint x: 730, startPoint y: 552, endPoint x: 736, endPoint y: 513, distance: 39.5
click at [736, 549] on input "search asset" at bounding box center [696, 560] width 958 height 22
click at [141, 642] on span at bounding box center [135, 635] width 10 height 15
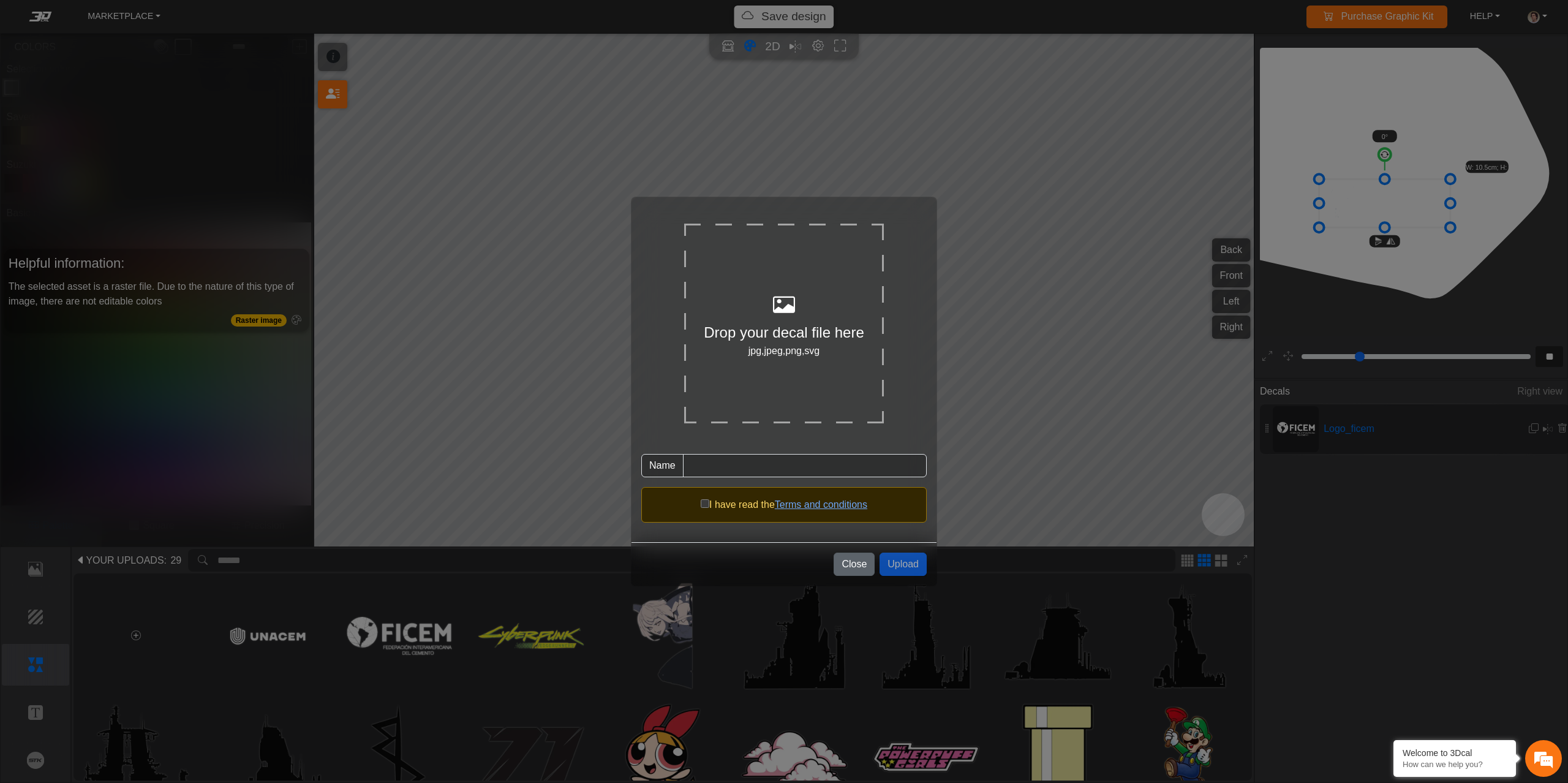
click at [863, 567] on button "Close" at bounding box center [854, 564] width 41 height 23
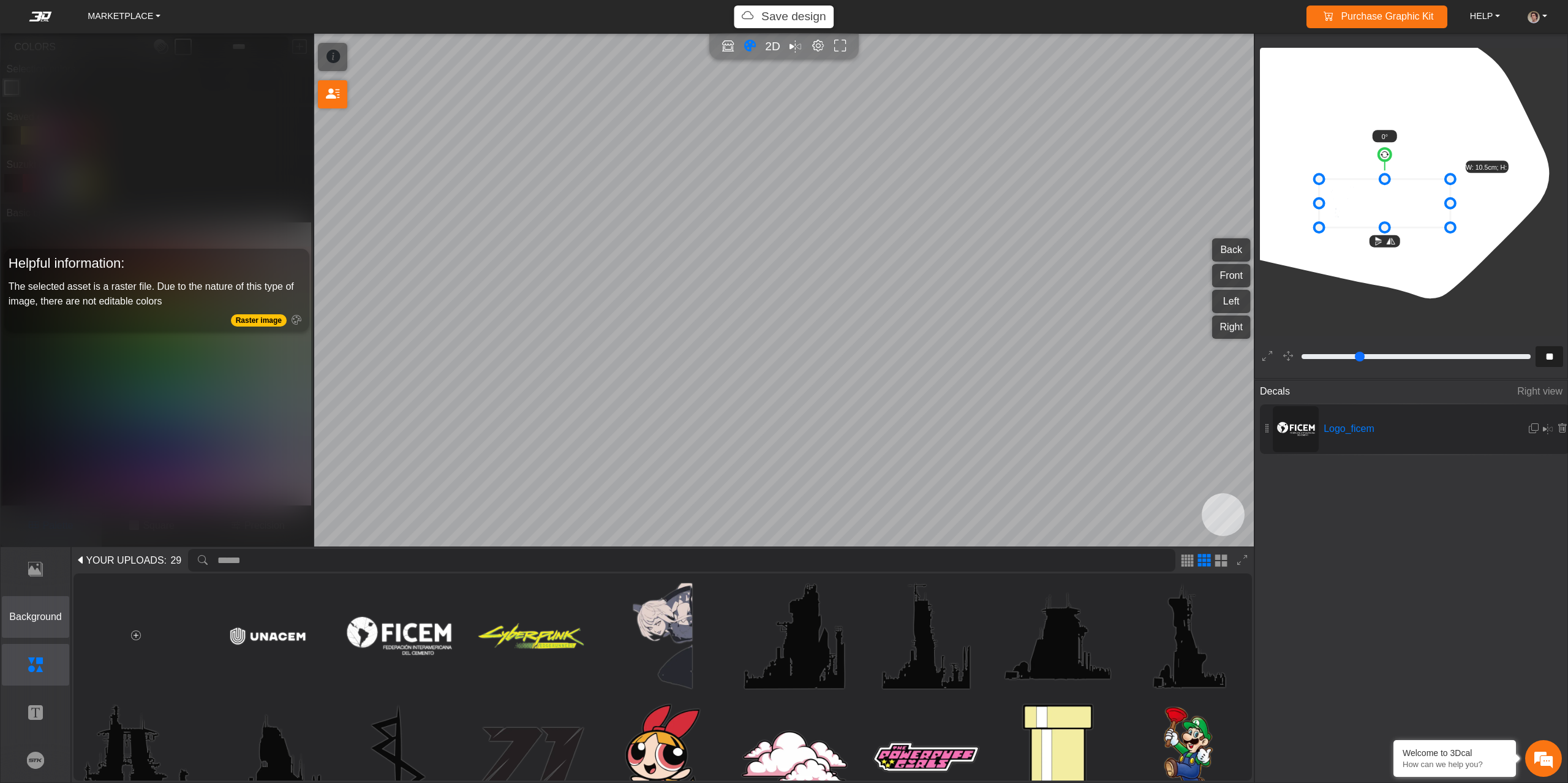
click at [42, 621] on p "Background" at bounding box center [36, 616] width 67 height 15
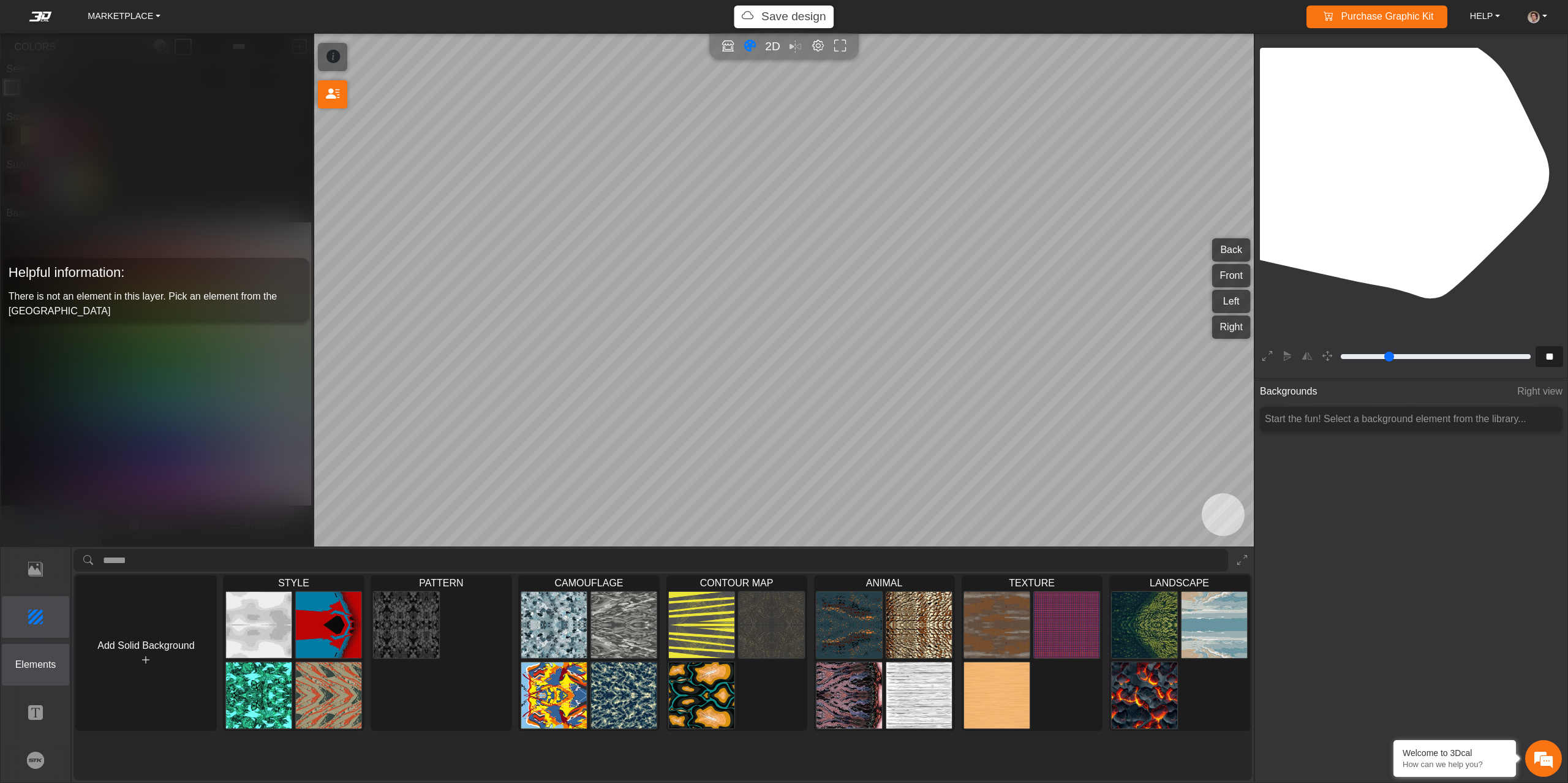
click at [28, 667] on p "Elements" at bounding box center [36, 664] width 67 height 15
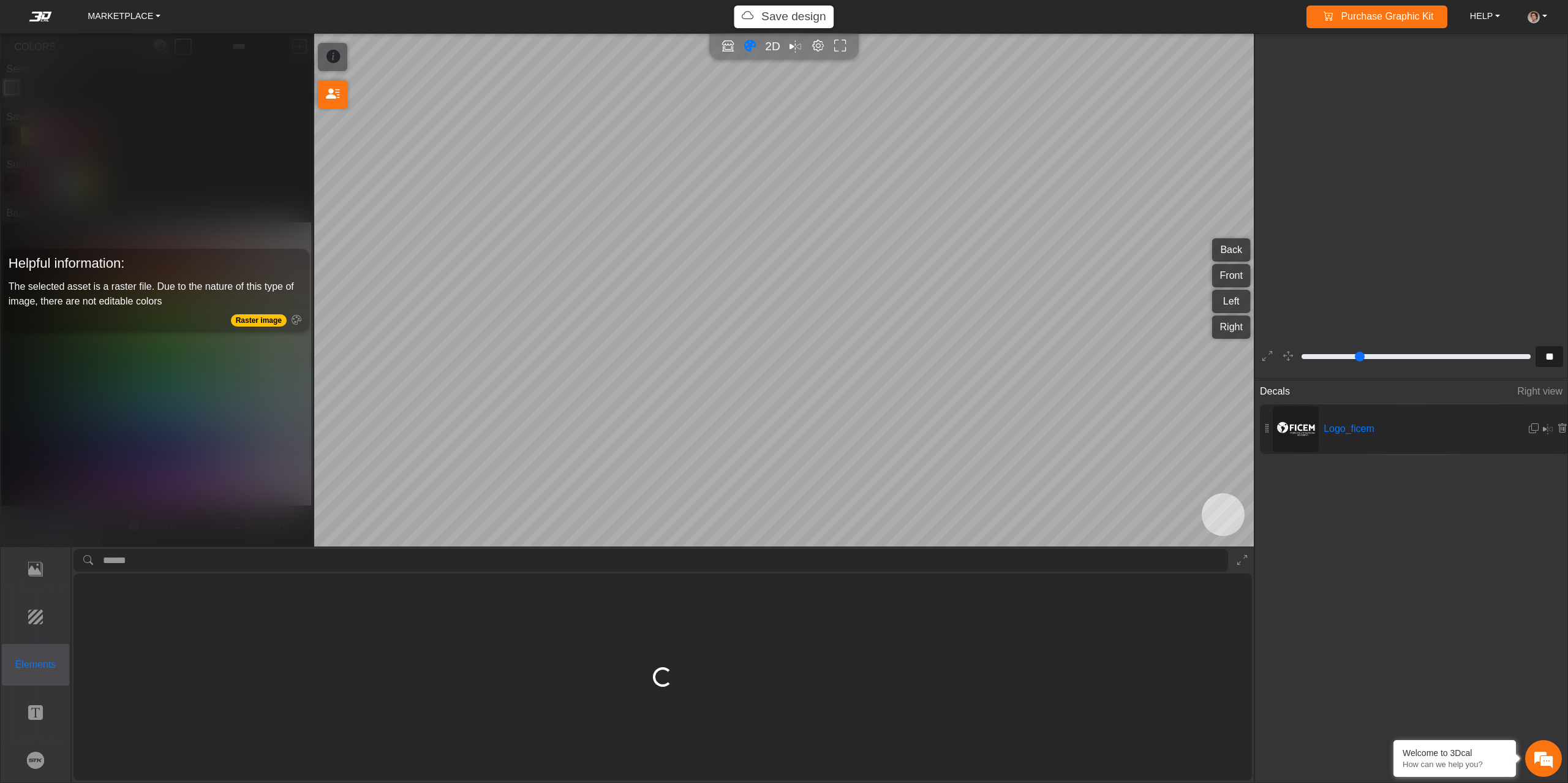
type input "**"
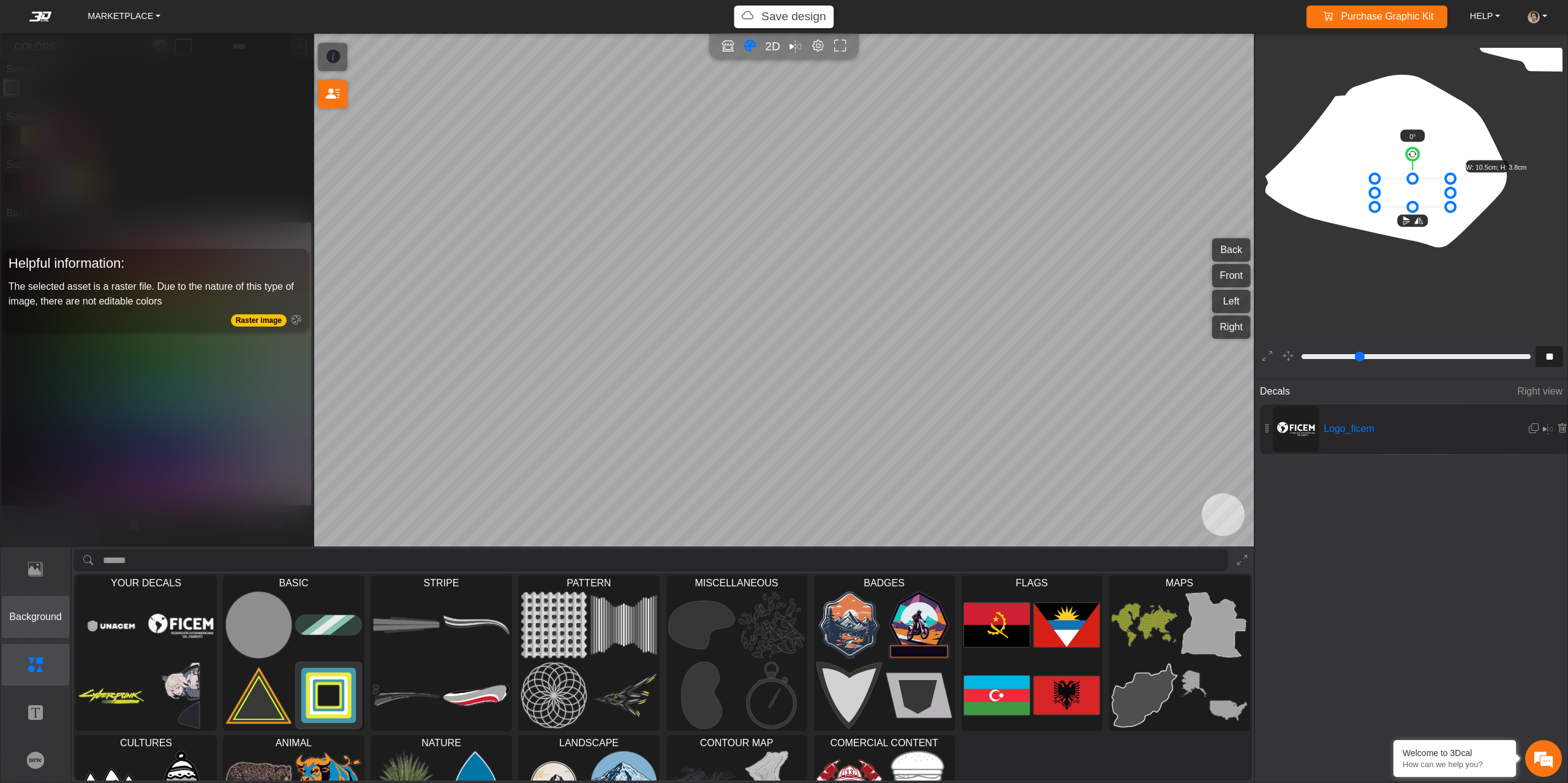
click at [40, 624] on button "Background" at bounding box center [36, 617] width 68 height 42
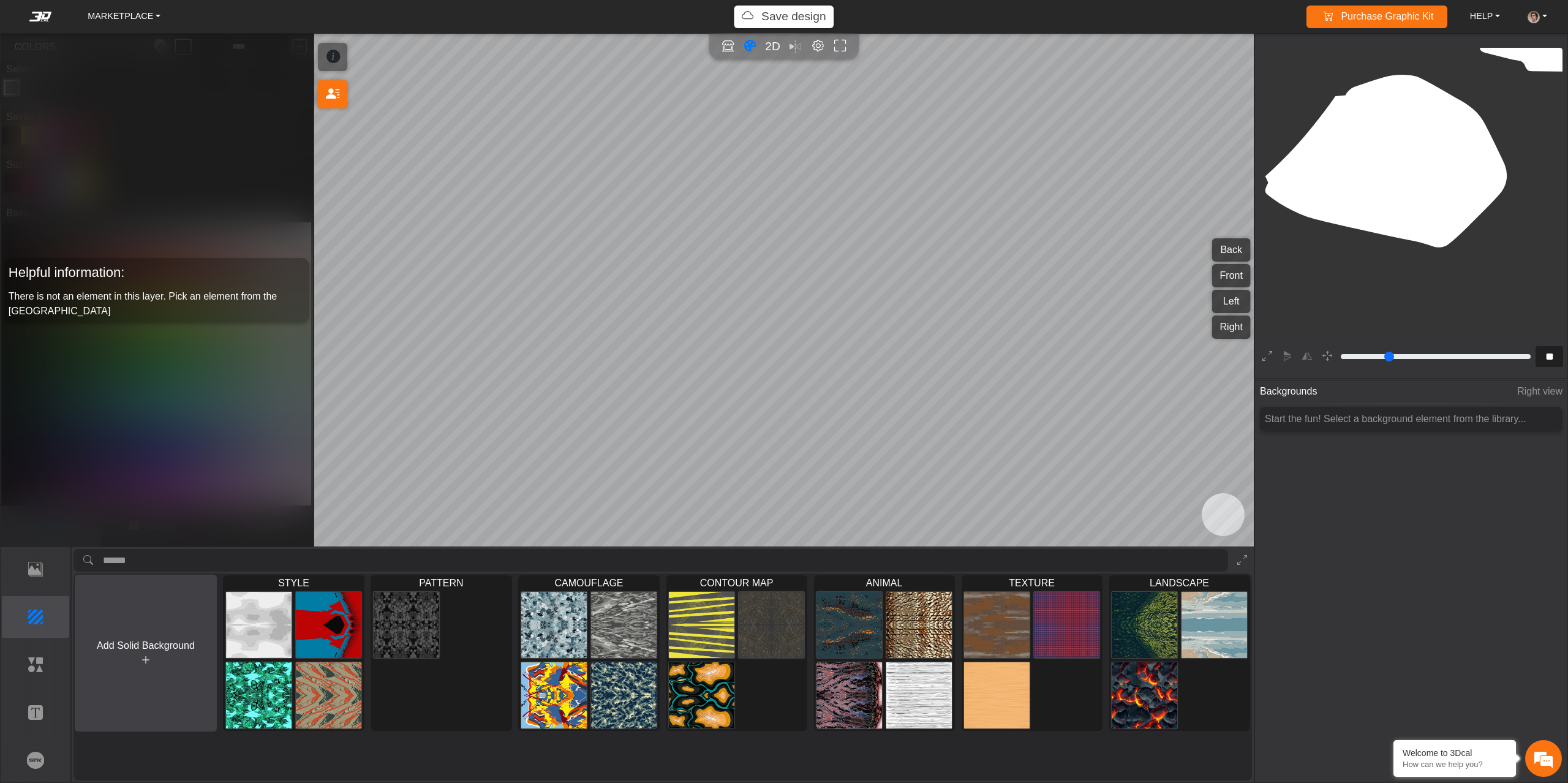
click at [179, 653] on button "Add Solid Background" at bounding box center [145, 653] width 142 height 157
type input "*"
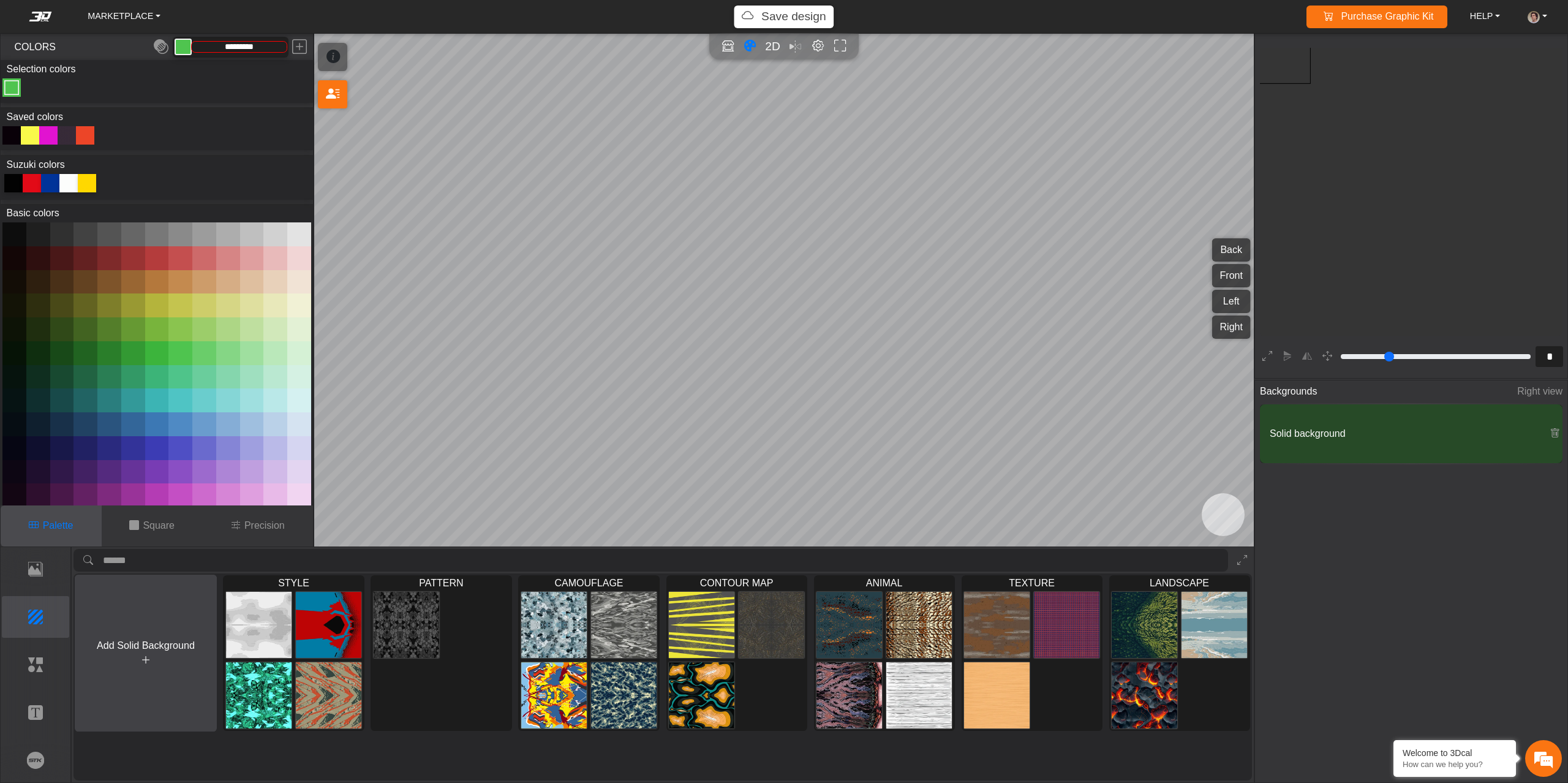
scroll to position [233, 225]
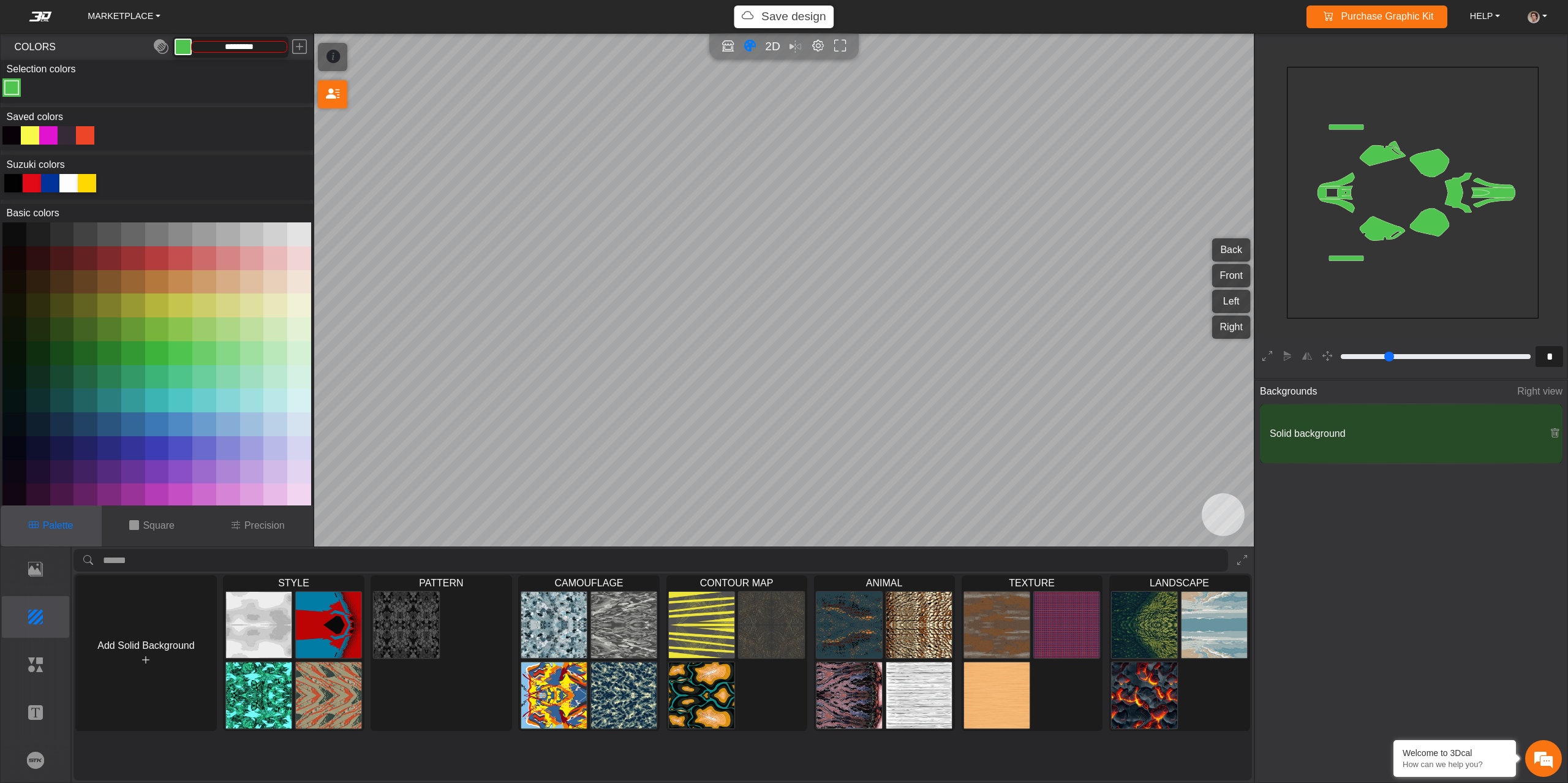
click at [192, 397] on button at bounding box center [180, 400] width 24 height 24
type input "*********"
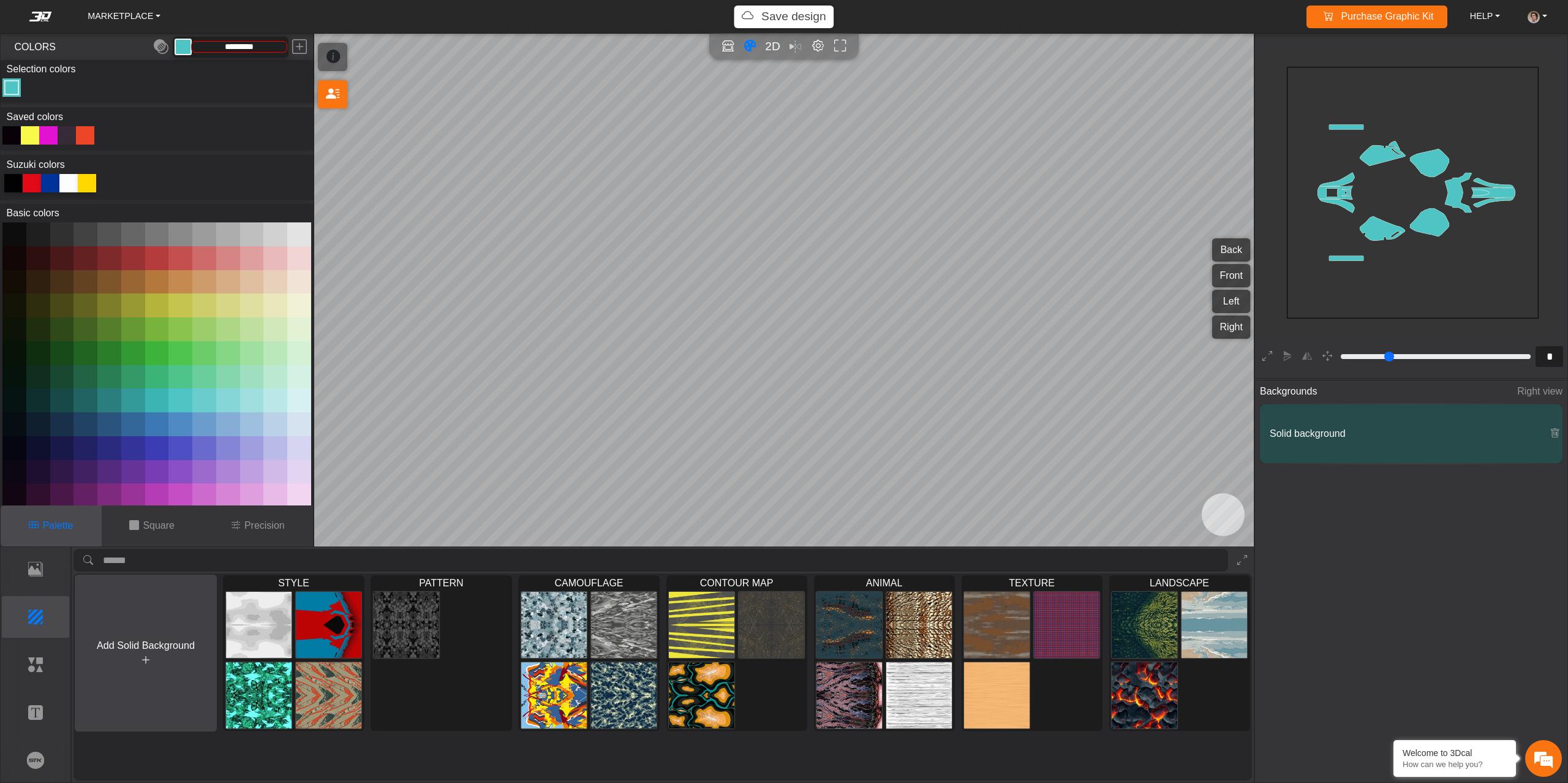
click at [155, 675] on button "Add Solid Background" at bounding box center [145, 653] width 142 height 157
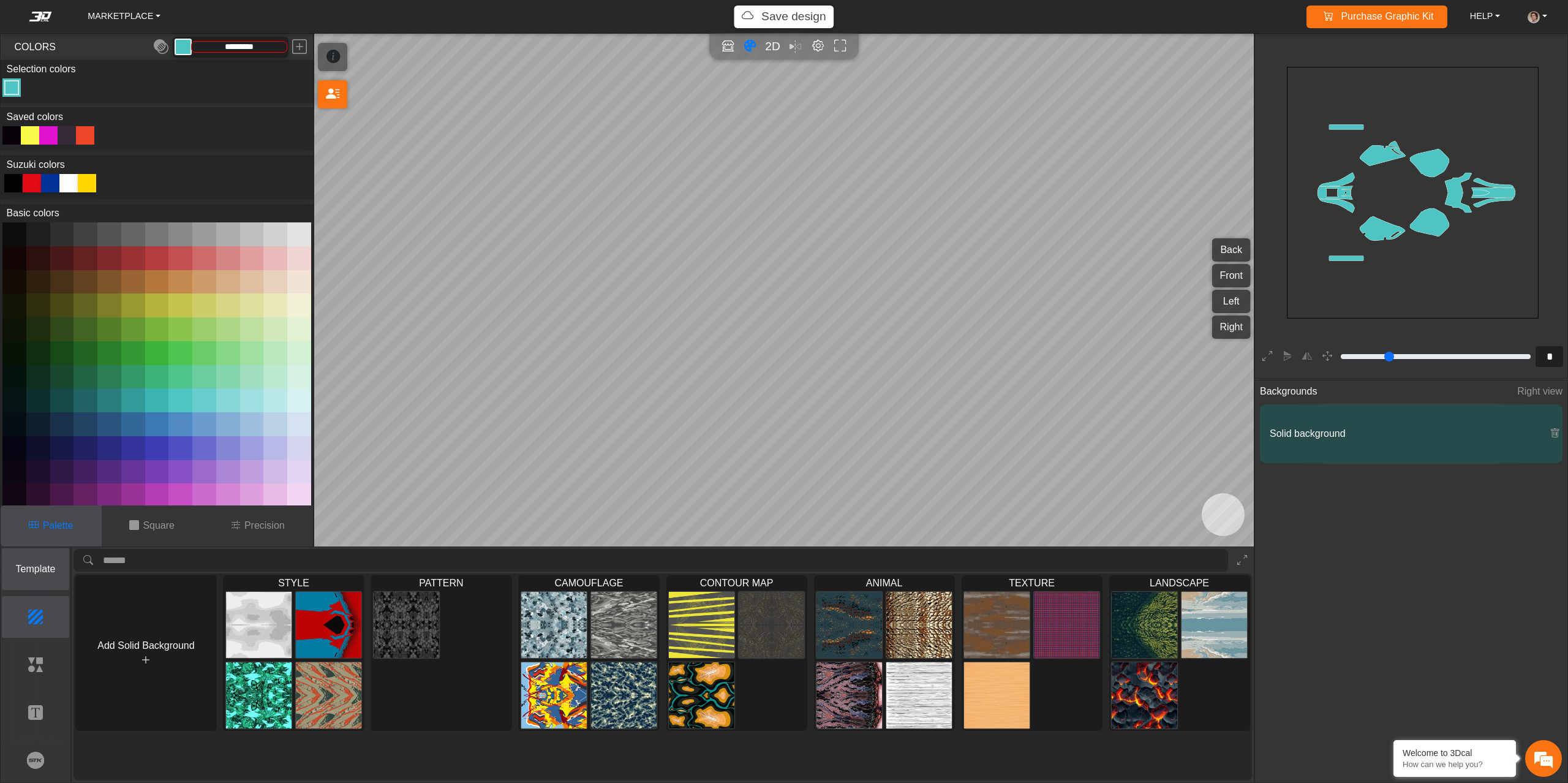
click at [33, 574] on p "Template" at bounding box center [36, 569] width 67 height 15
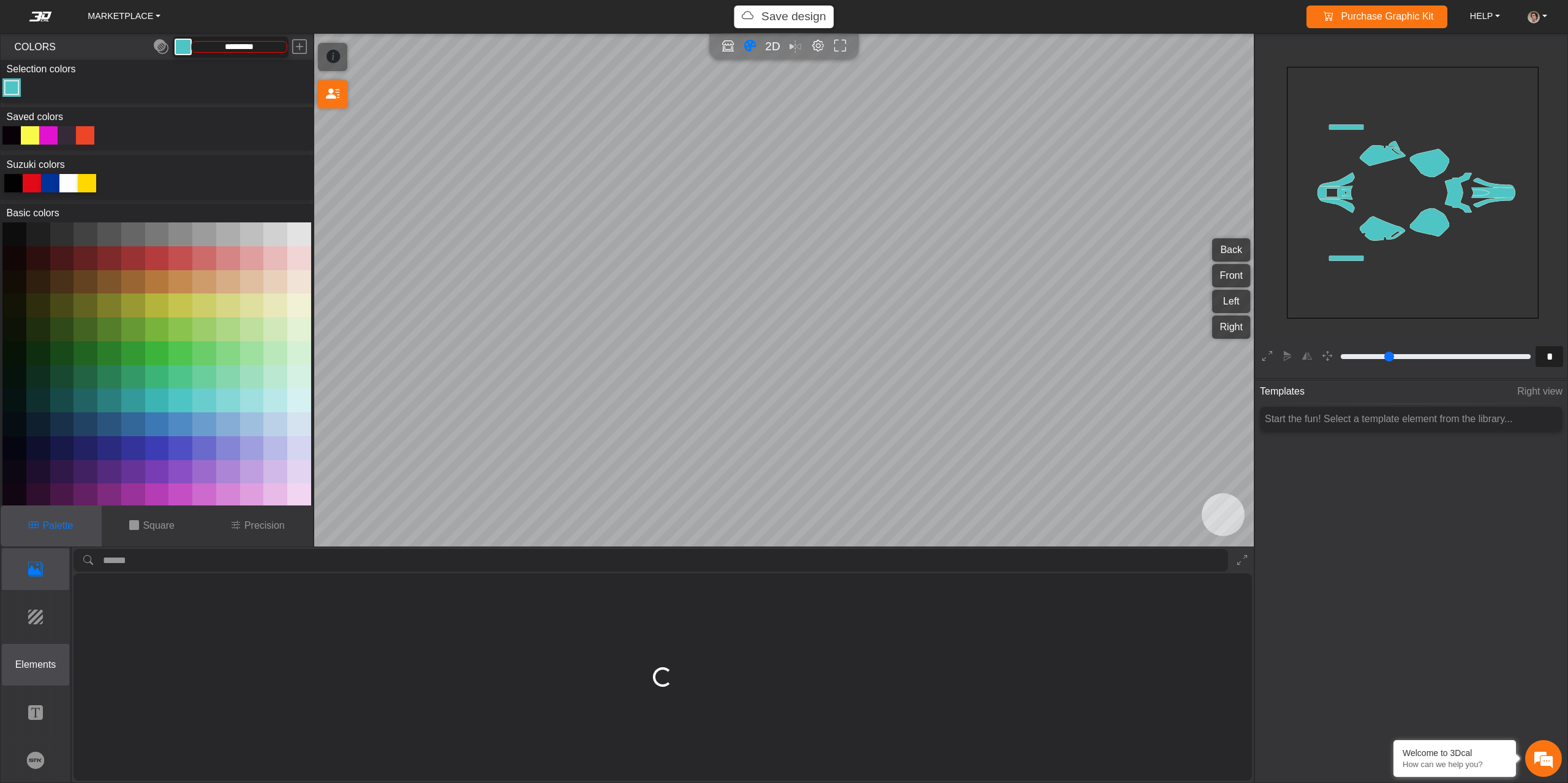
click at [31, 658] on p "Elements" at bounding box center [36, 664] width 67 height 15
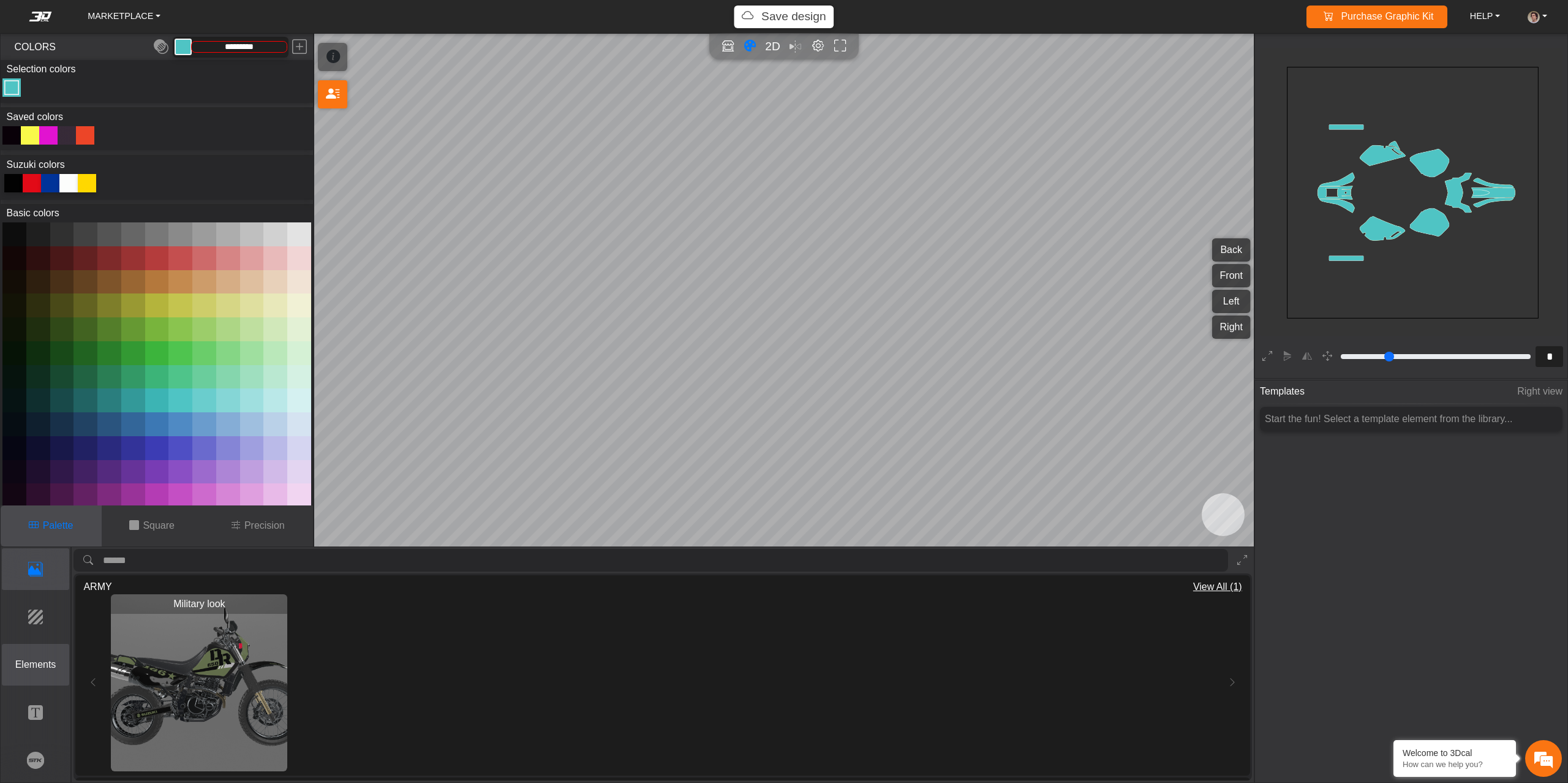
click at [30, 667] on p "Elements" at bounding box center [36, 664] width 67 height 15
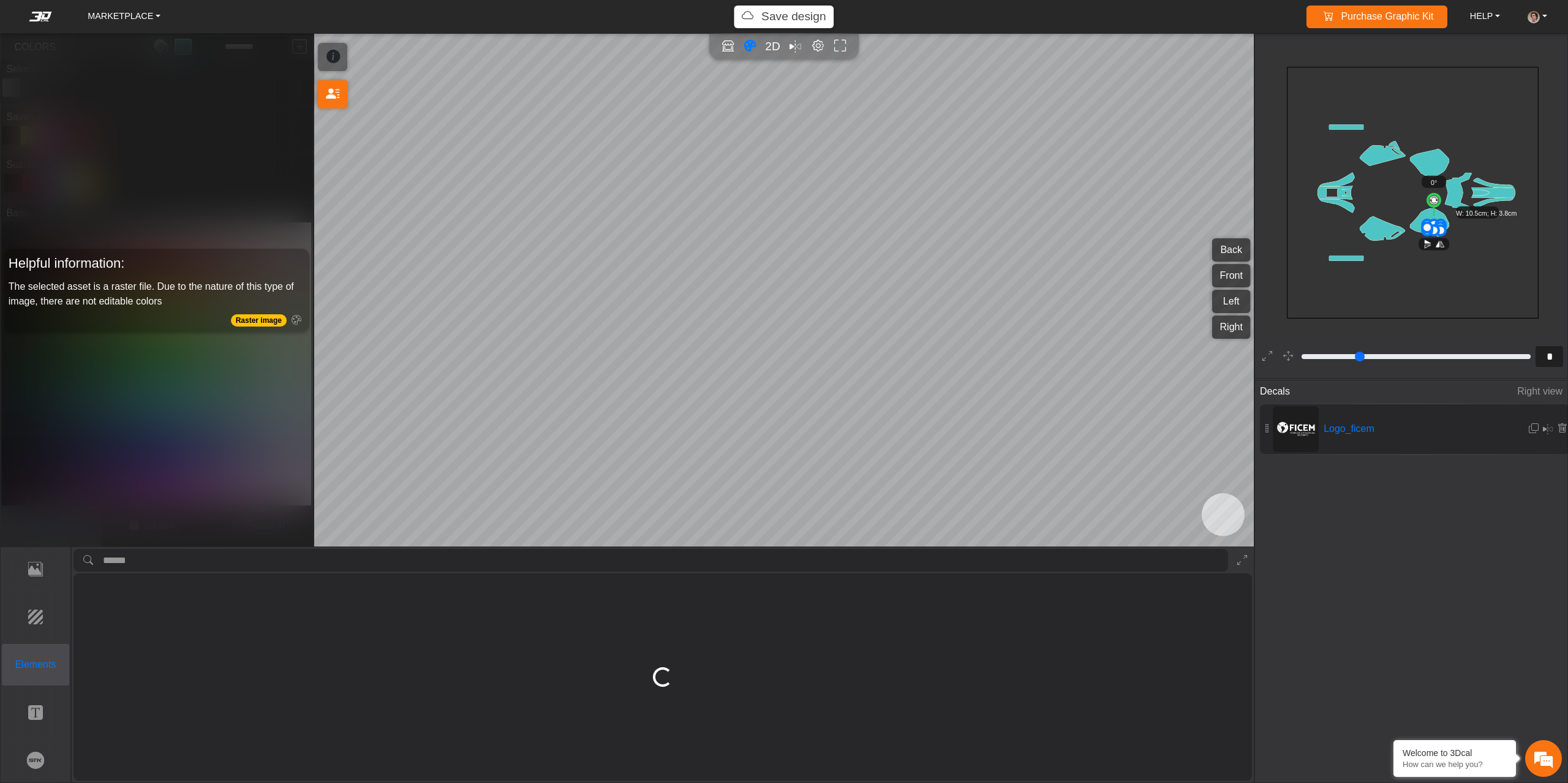
type input "**"
type input "****"
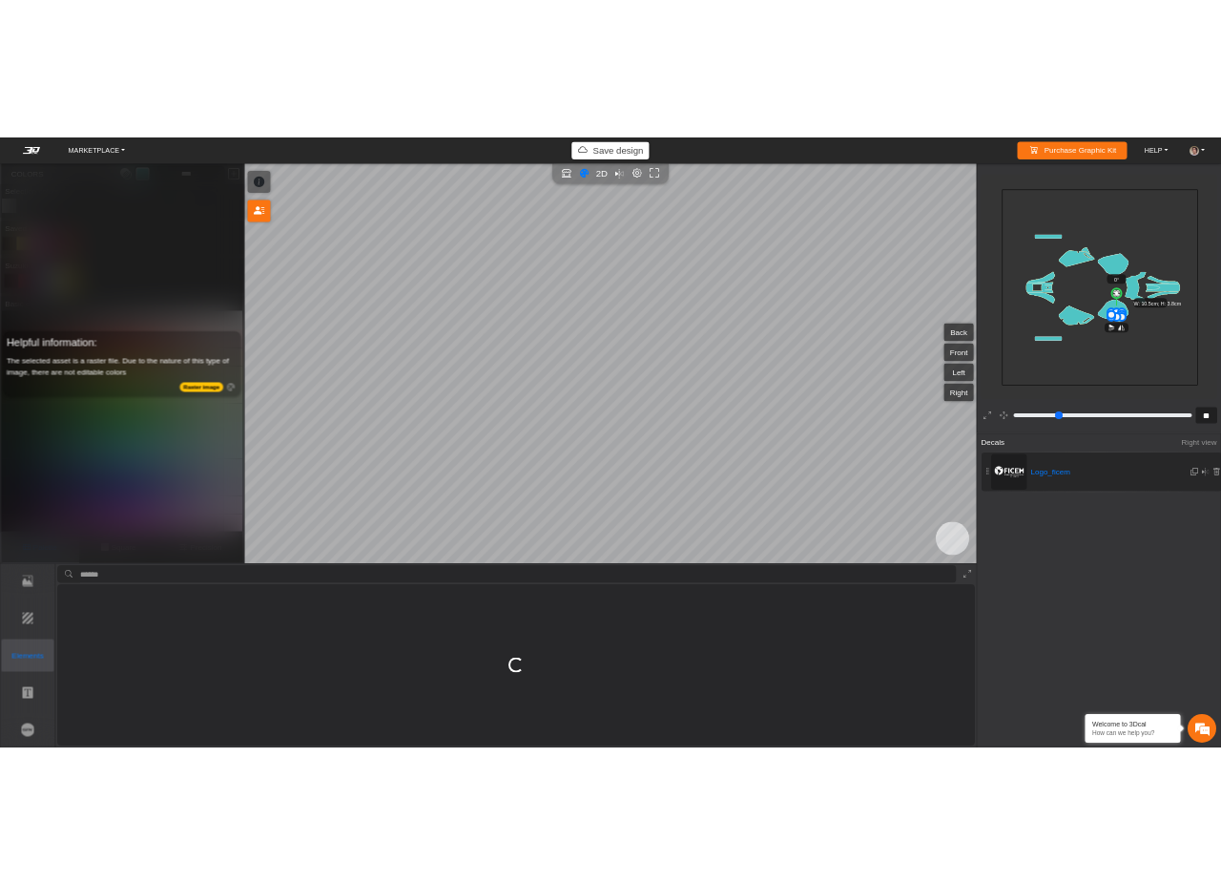
scroll to position [3696, 3554]
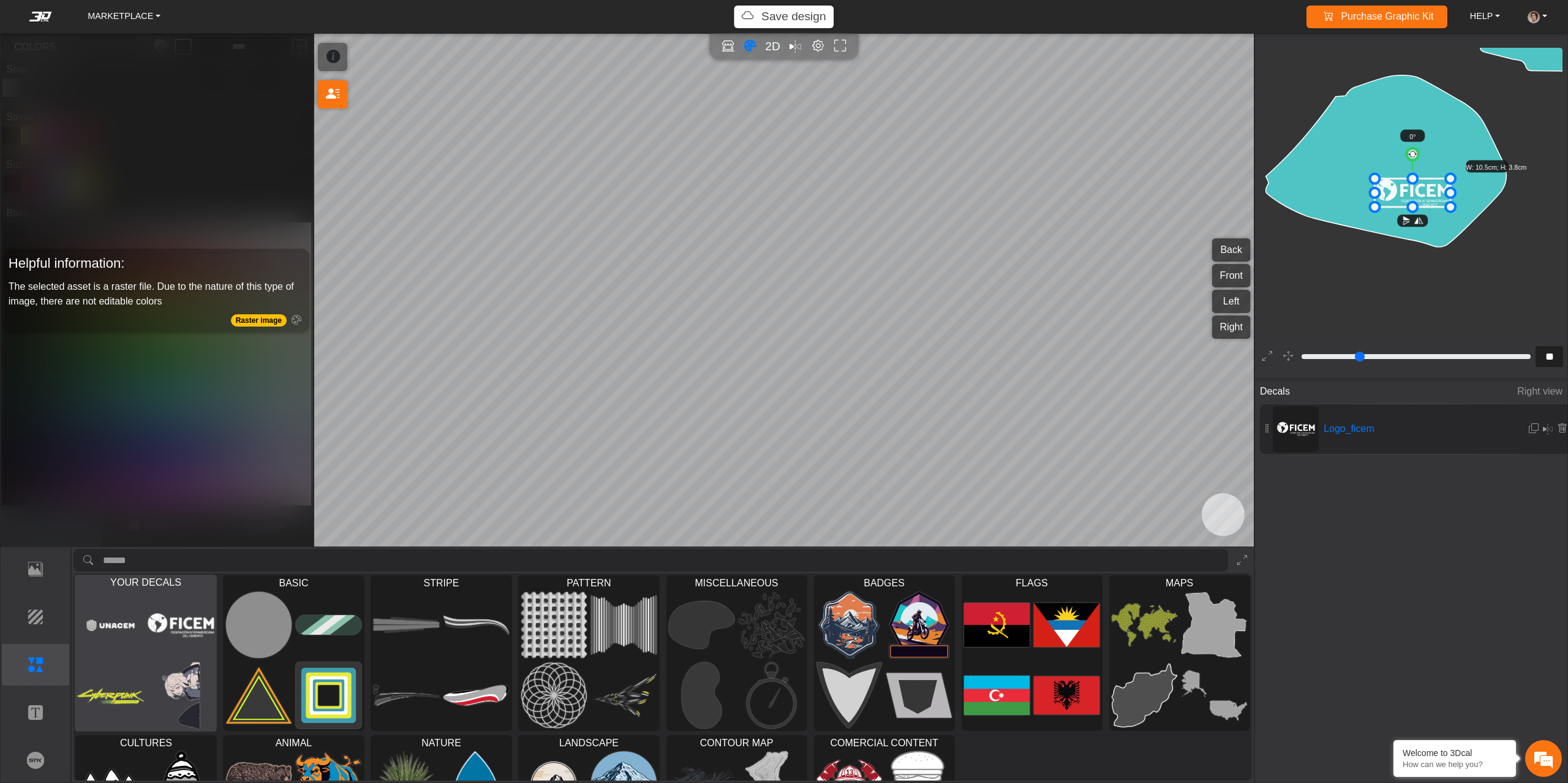
click at [143, 635] on img at bounding box center [111, 625] width 67 height 67
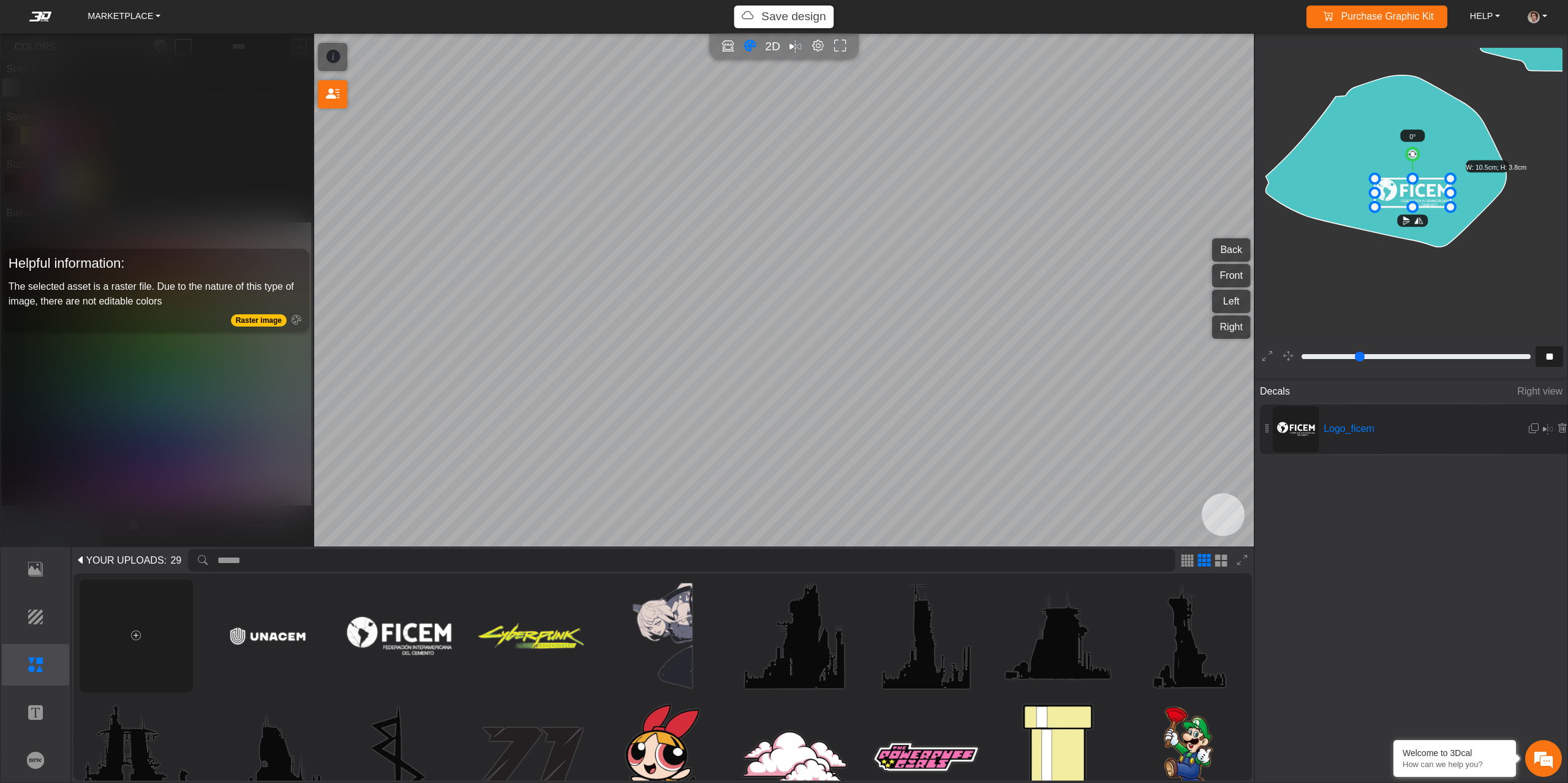
click at [101, 642] on div at bounding box center [136, 636] width 114 height 114
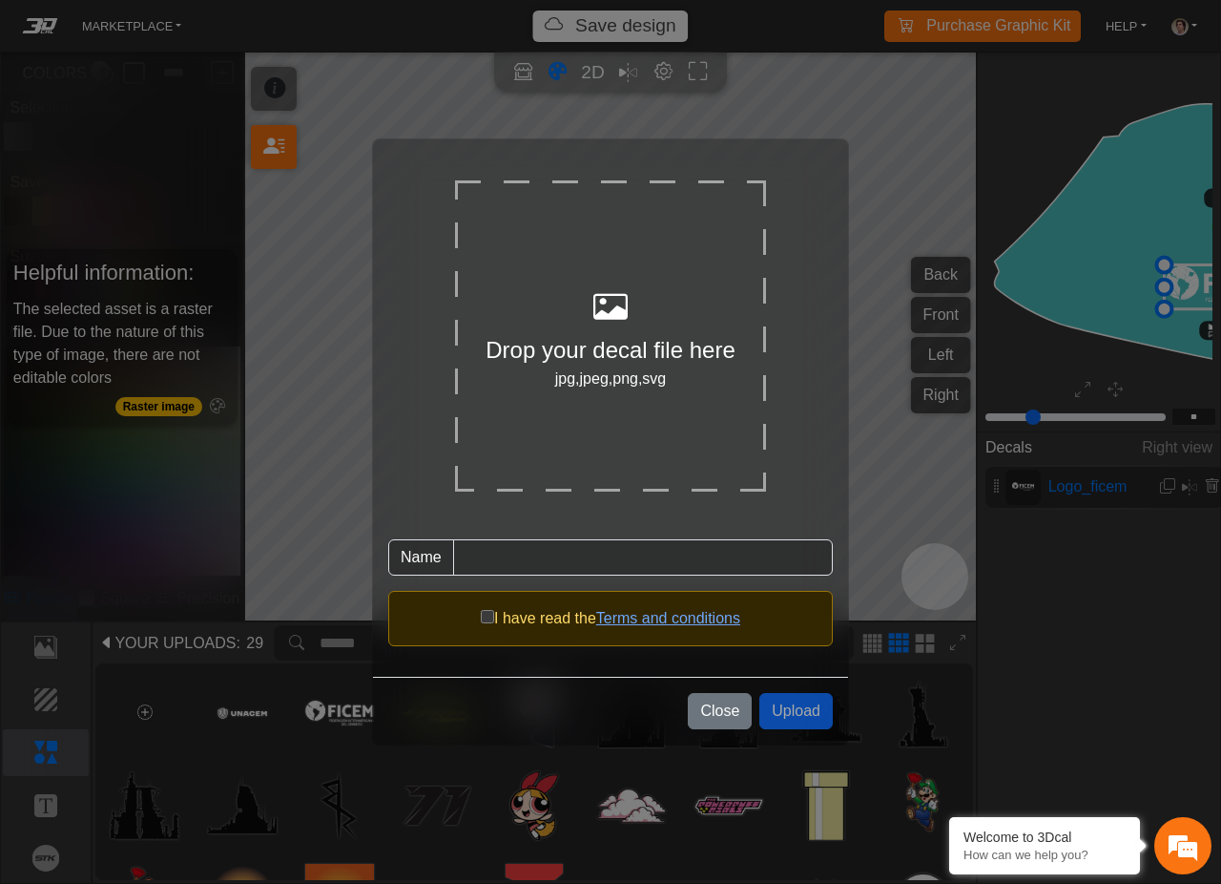
type input "**********"
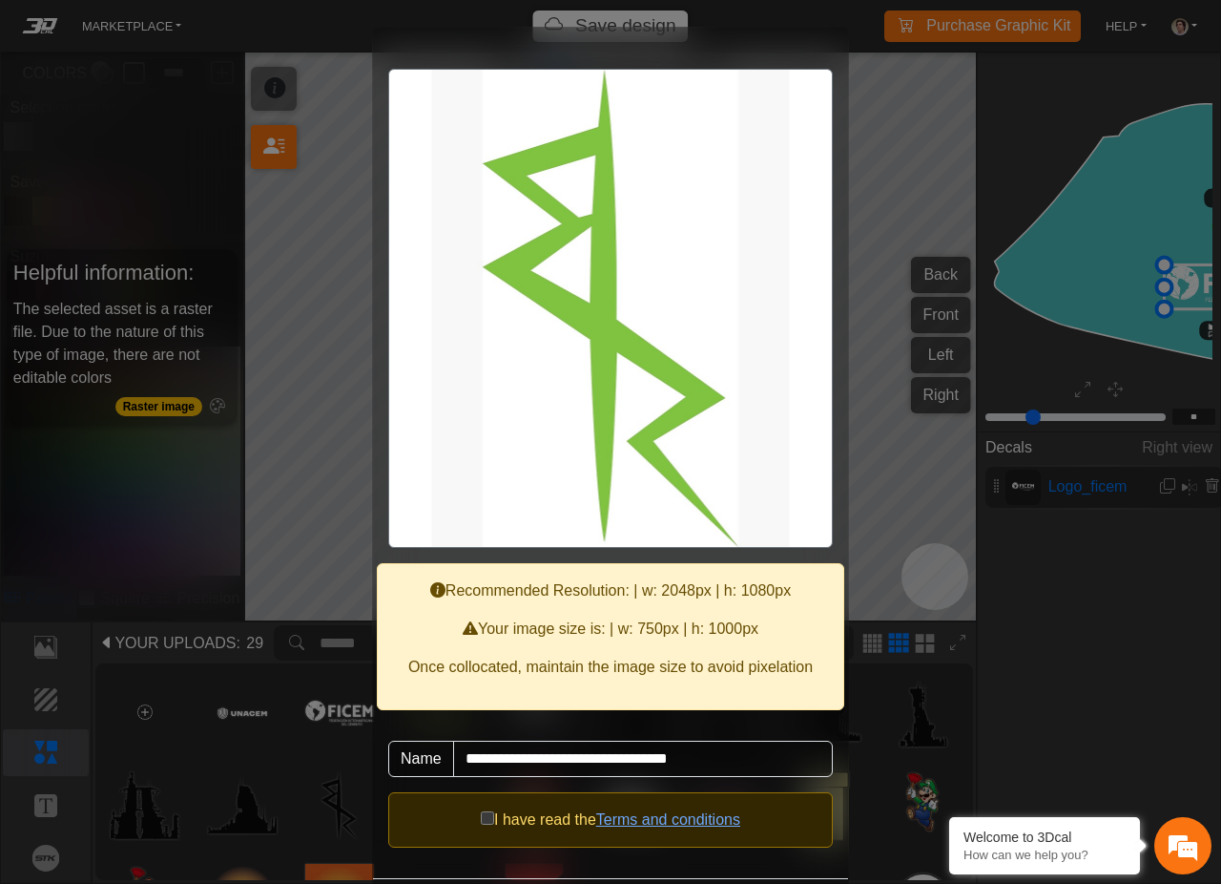
scroll to position [90, 0]
